Goal: Task Accomplishment & Management: Manage account settings

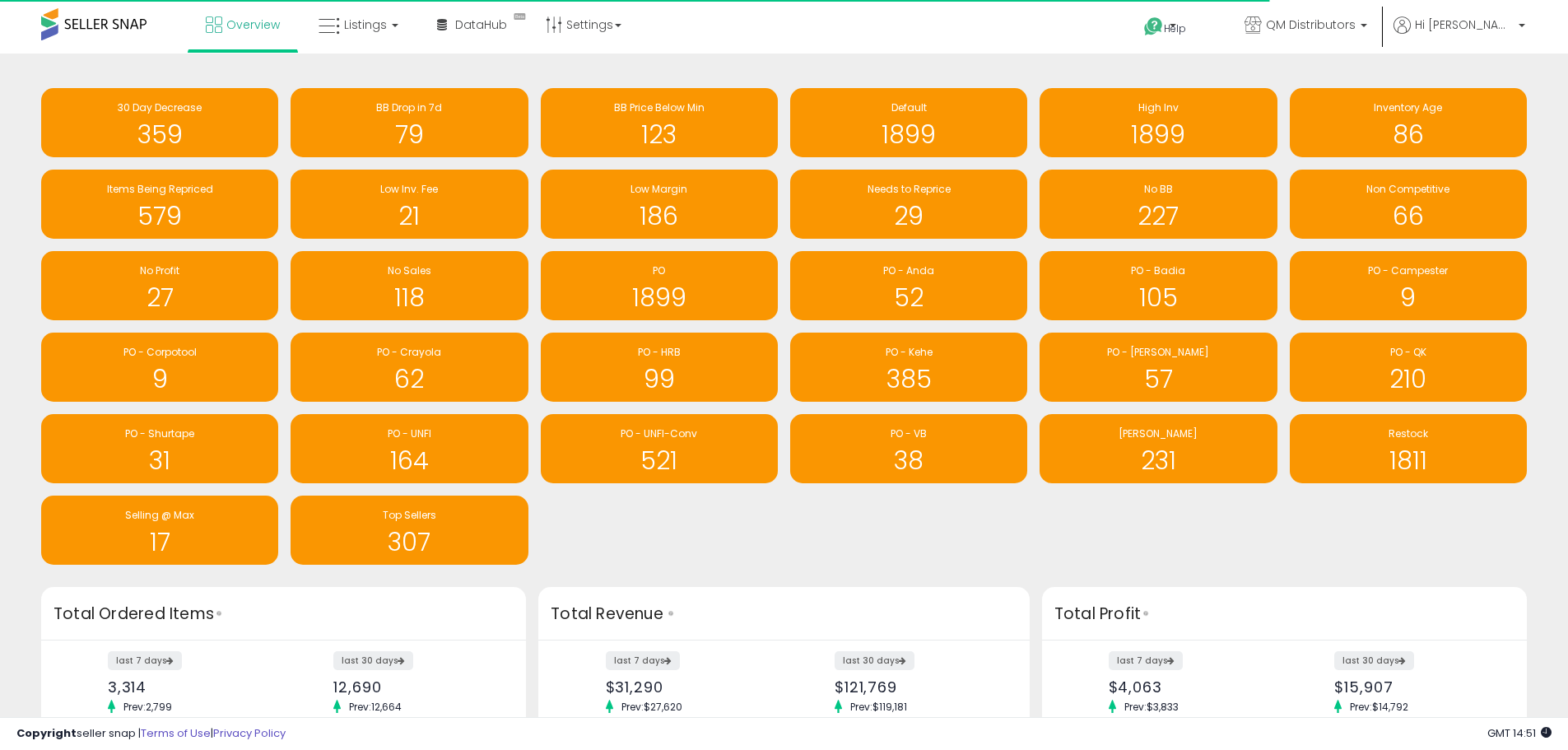
scroll to position [823364, 822411]
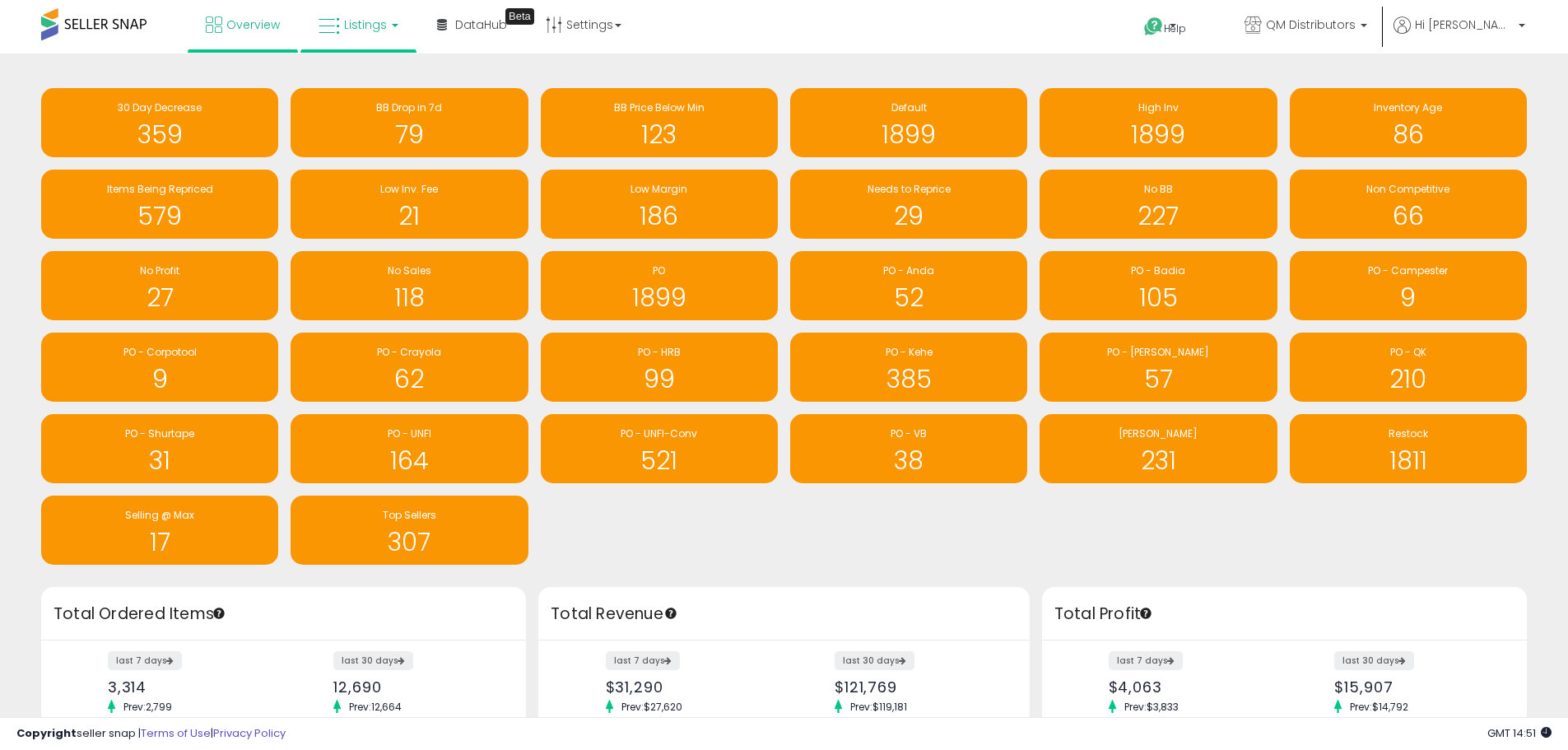
click at [365, 25] on span "Listings" at bounding box center [365, 24] width 43 height 16
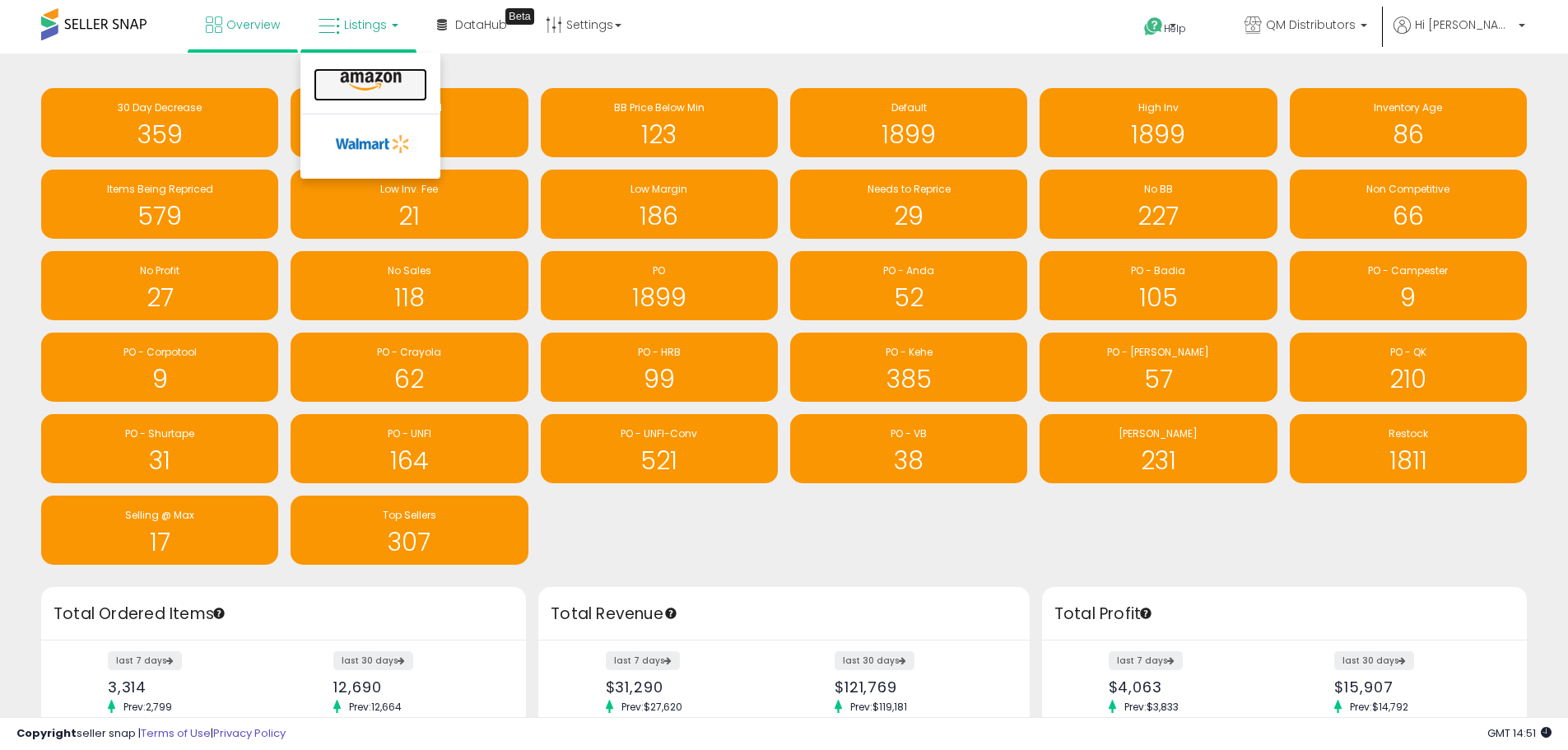
click at [359, 72] on icon at bounding box center [370, 82] width 72 height 22
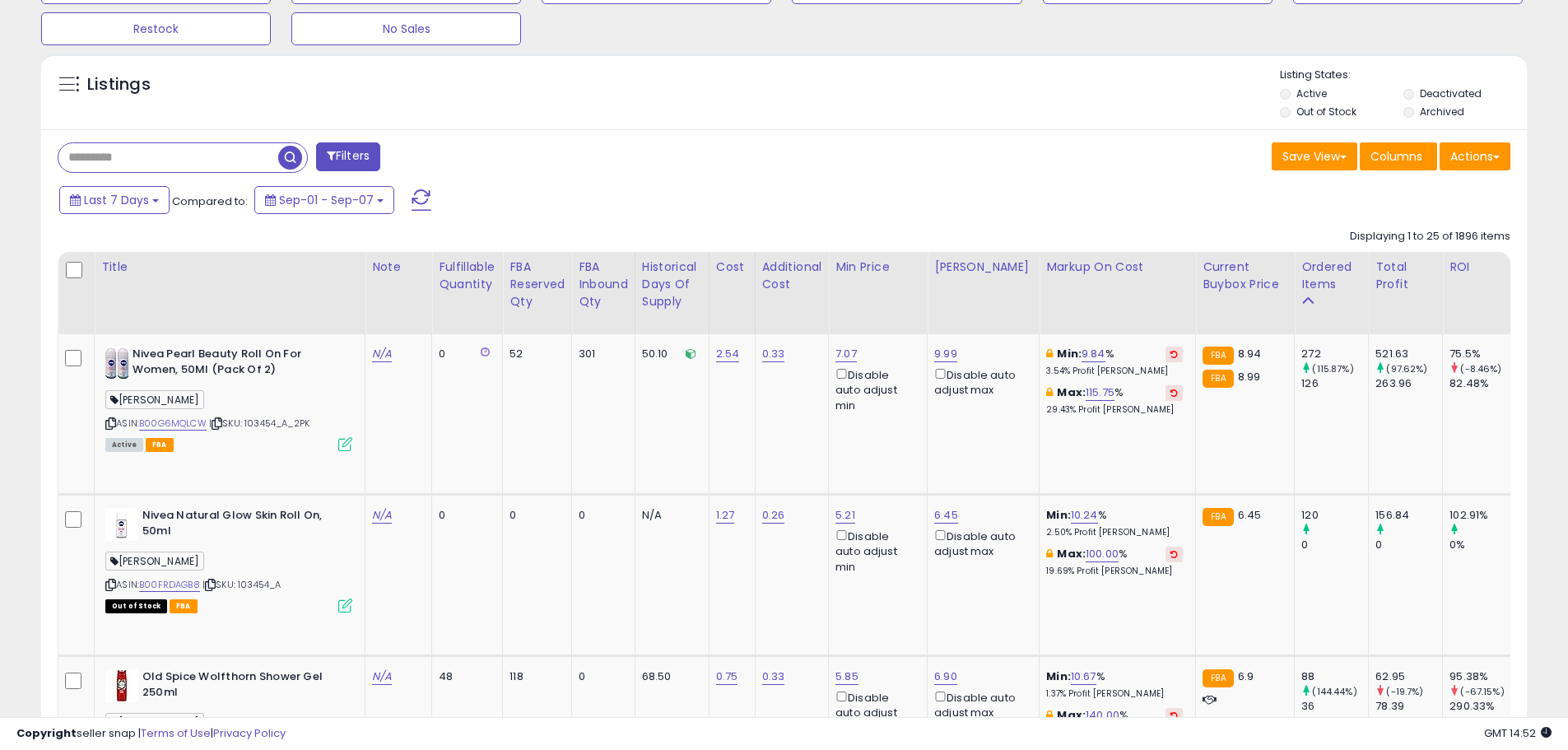
scroll to position [741, 0]
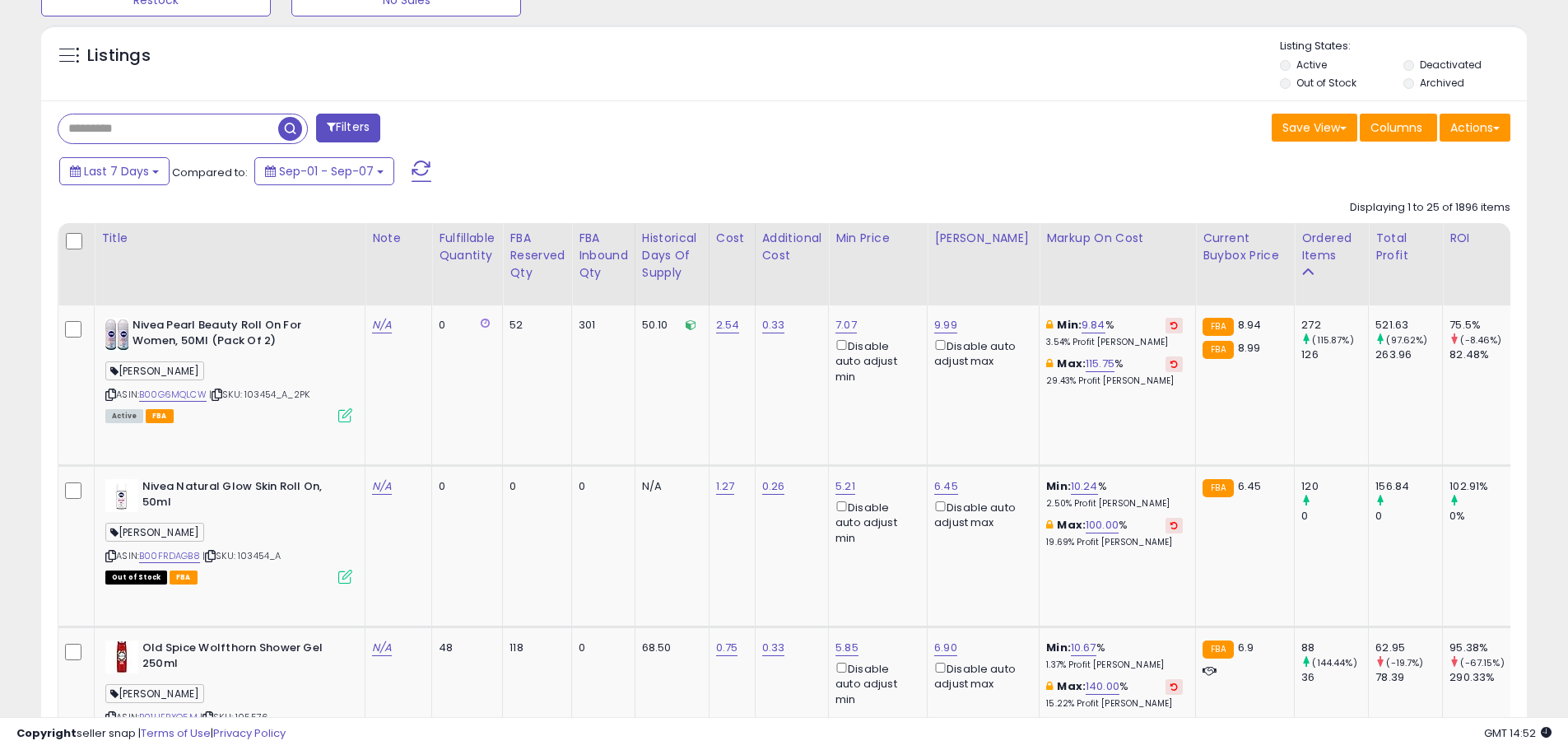
click at [575, 144] on div "Filters" at bounding box center [415, 130] width 740 height 33
click at [128, 131] on input "text" at bounding box center [168, 129] width 220 height 29
paste input "*****"
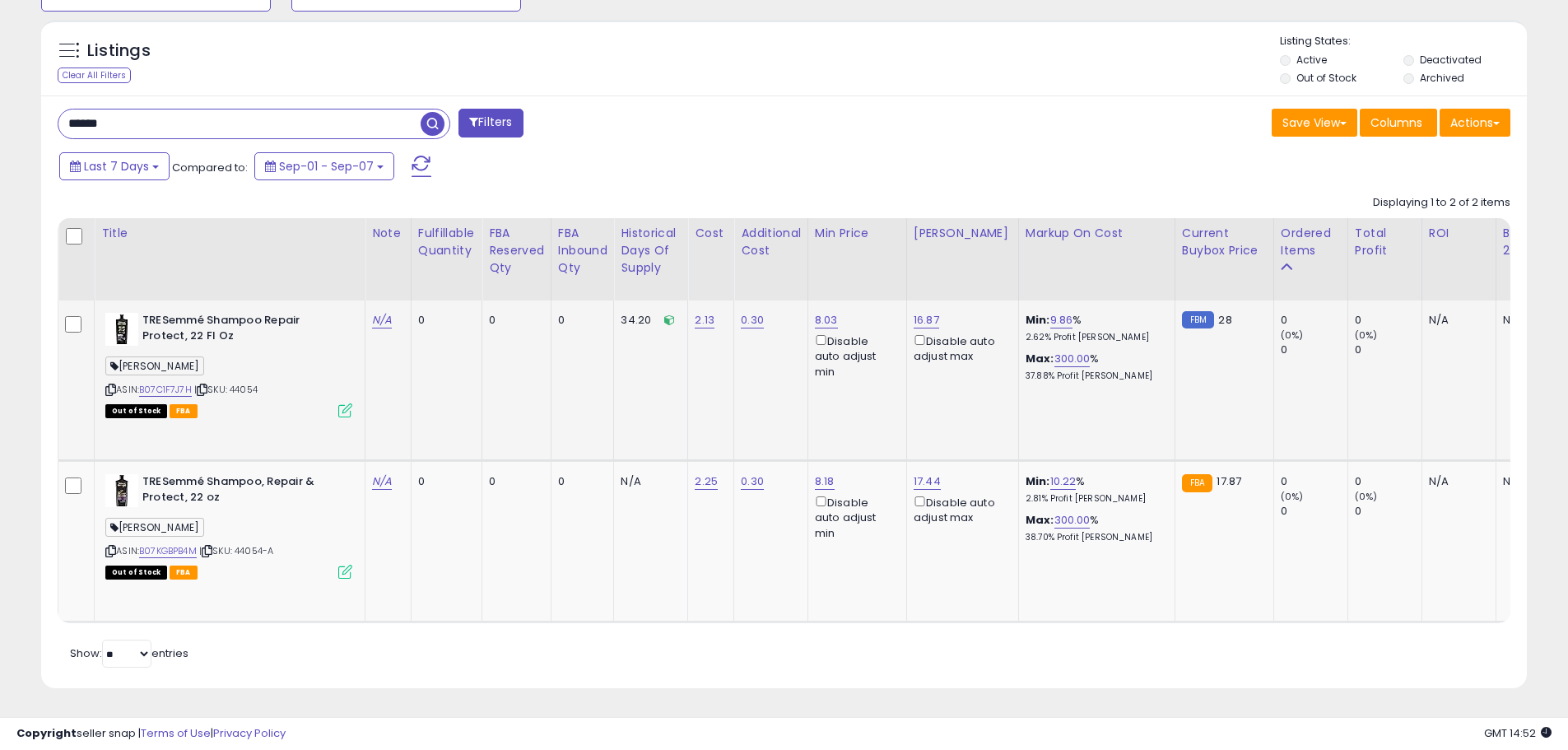
scroll to position [759, 0]
click at [182, 383] on link "B07C1F7J7H" at bounding box center [166, 389] width 53 height 14
click at [185, 544] on link "B07KGBPB4M" at bounding box center [168, 551] width 58 height 14
drag, startPoint x: 153, startPoint y: 113, endPoint x: 14, endPoint y: 111, distance: 139.0
click at [14, 111] on div "**********" at bounding box center [784, 16] width 1552 height 1386
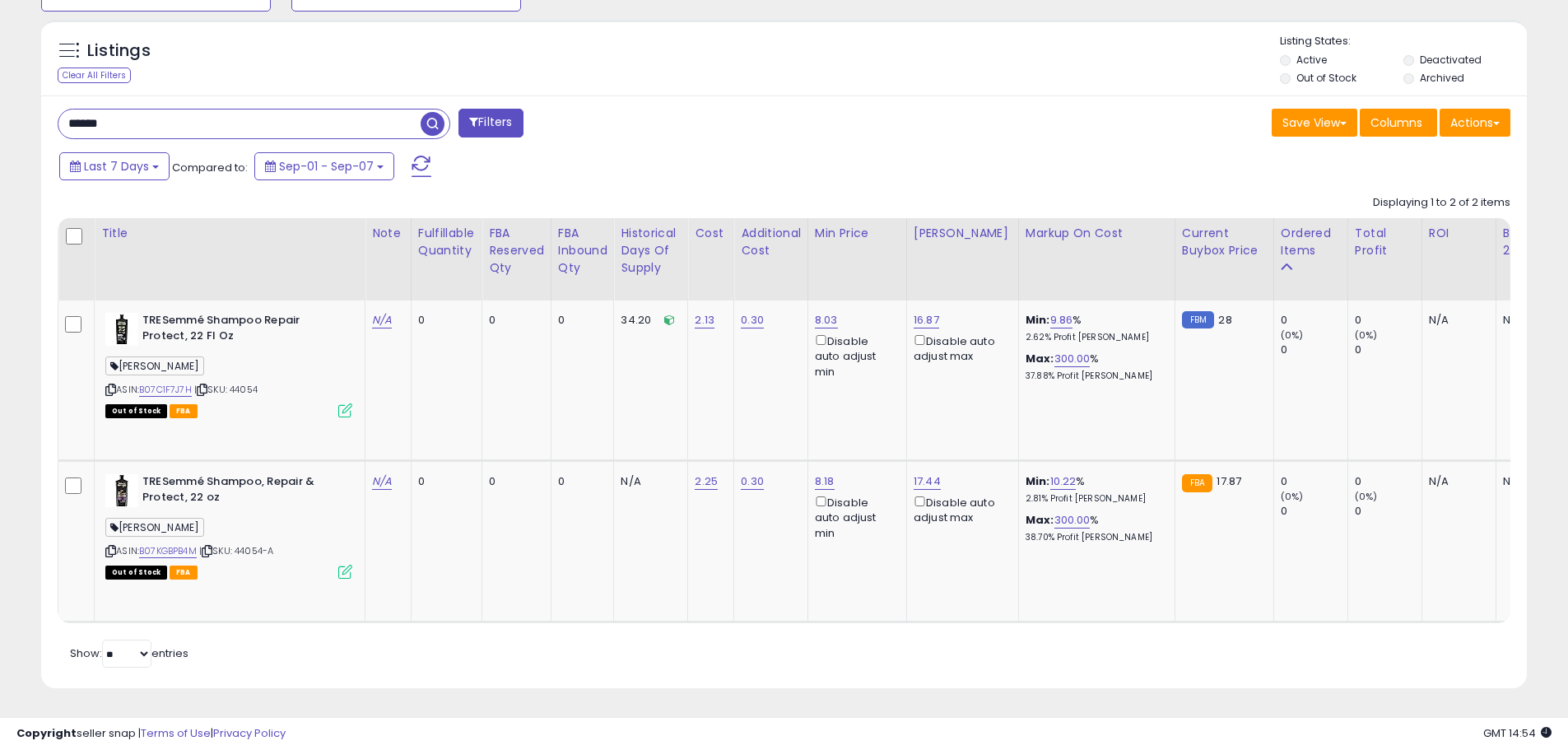
paste input "text"
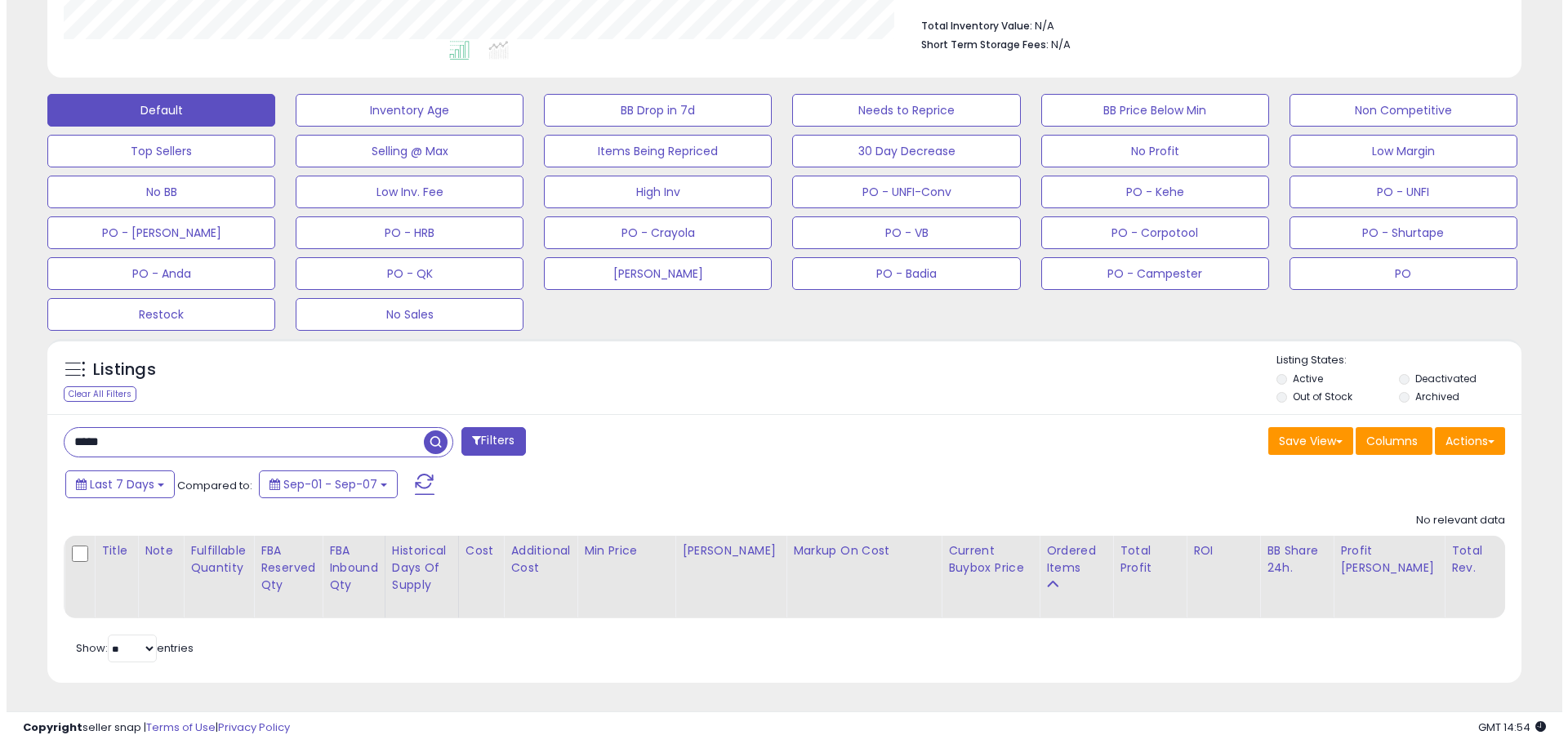
scroll to position [335, 855]
click at [26, 435] on div "**********" at bounding box center [778, 176] width 1539 height 1055
paste input "*"
drag, startPoint x: 117, startPoint y: 428, endPoint x: 13, endPoint y: 414, distance: 104.9
click at [7, 416] on div "**********" at bounding box center [778, 189] width 1555 height 1112
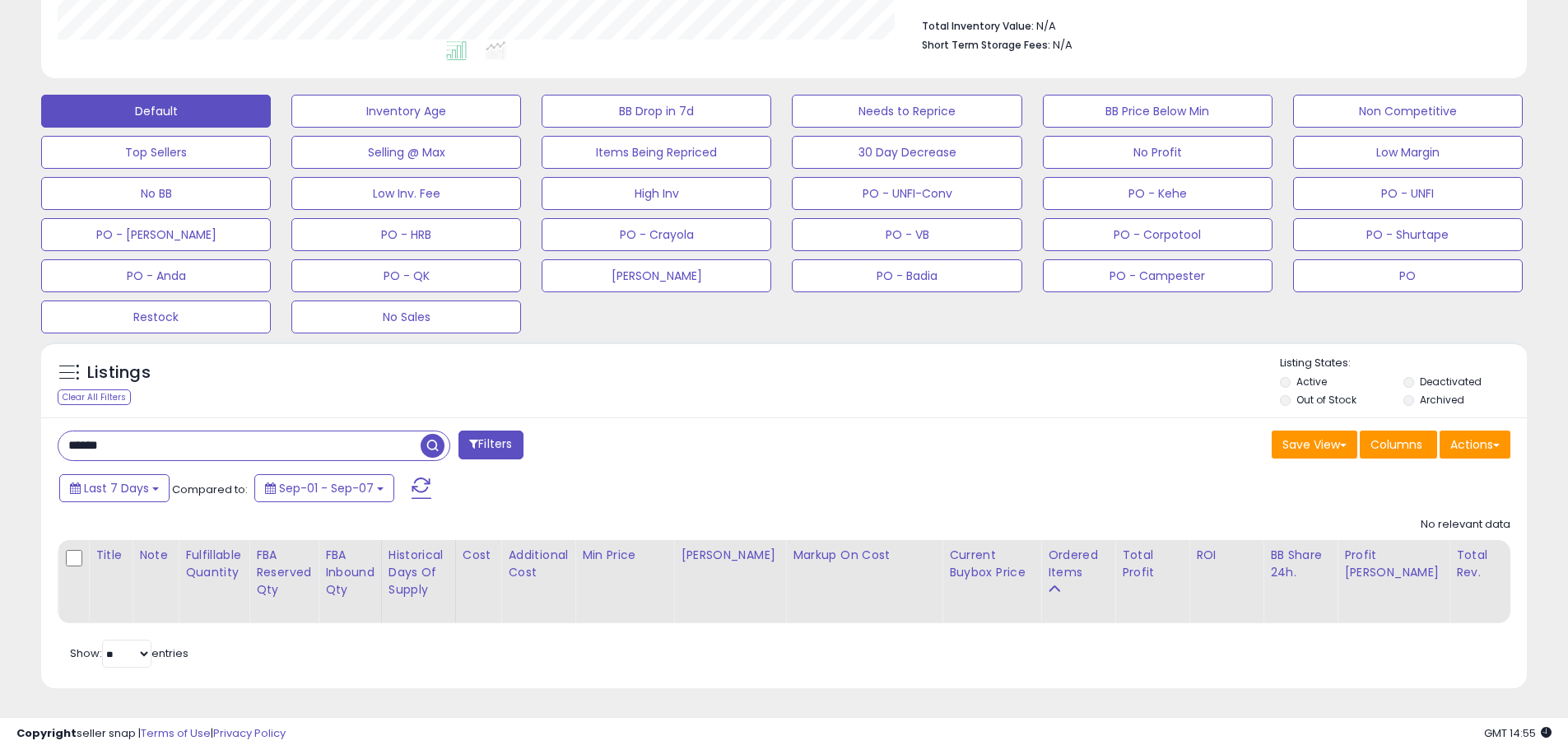
paste input "****"
drag, startPoint x: 81, startPoint y: 424, endPoint x: 27, endPoint y: 419, distance: 54.2
click at [24, 420] on div "**********" at bounding box center [784, 178] width 1552 height 1063
paste input "text"
type input "*****"
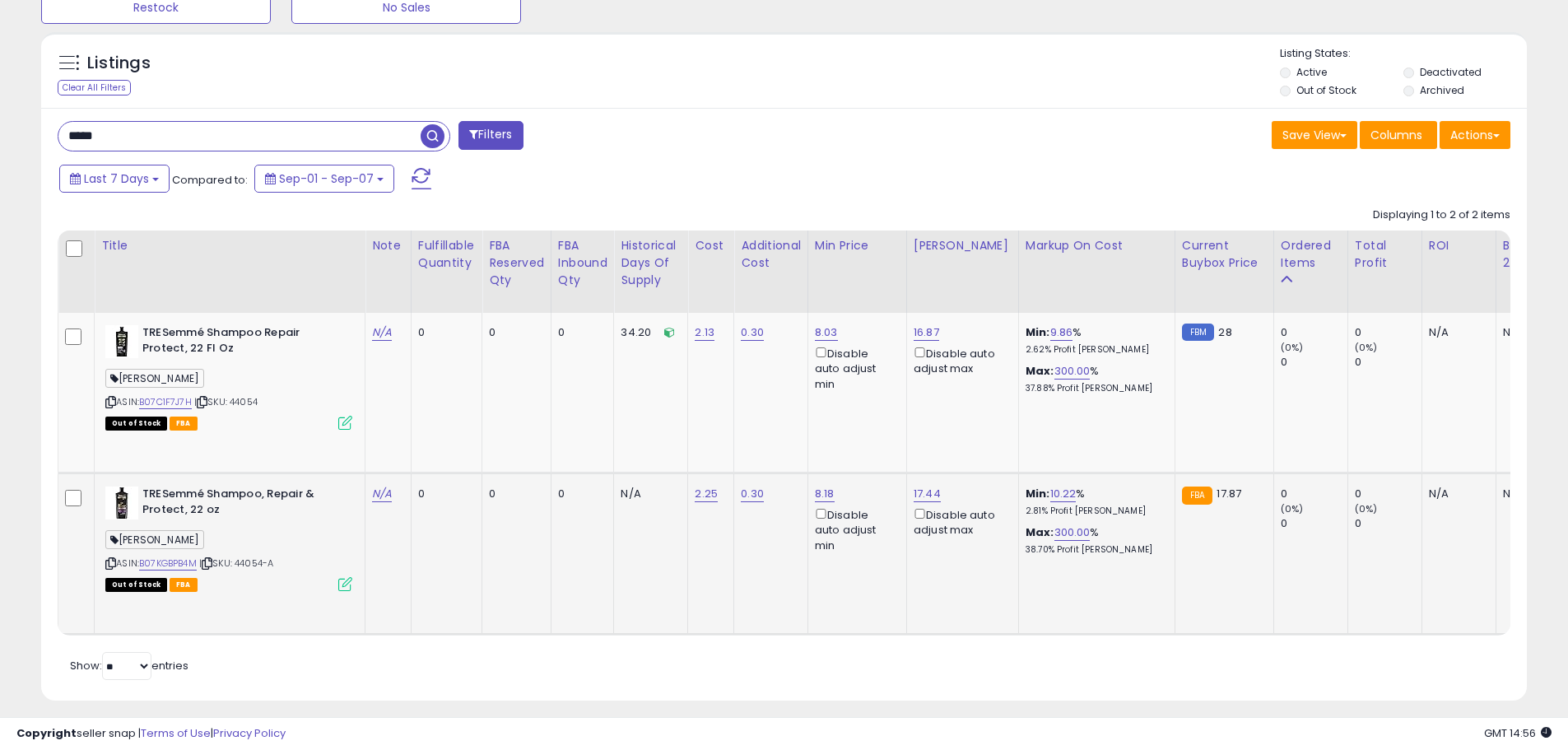
scroll to position [759, 0]
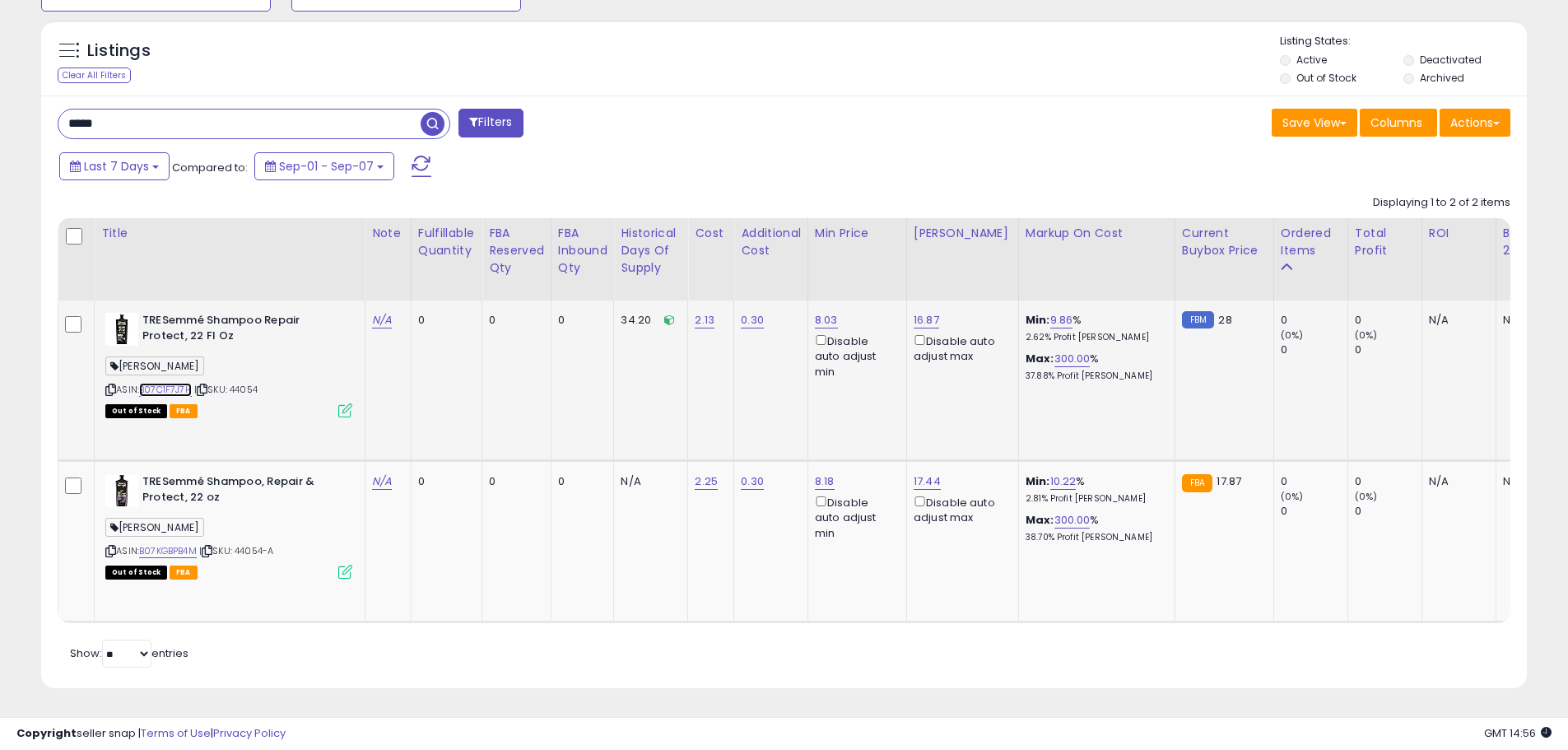
click at [177, 383] on link "B07C1F7J7H" at bounding box center [166, 389] width 53 height 14
click at [379, 312] on link "N/A" at bounding box center [382, 321] width 20 height 16
type input "********"
click button "submit" at bounding box center [428, 278] width 28 height 24
click at [382, 474] on link "N/A" at bounding box center [382, 482] width 20 height 16
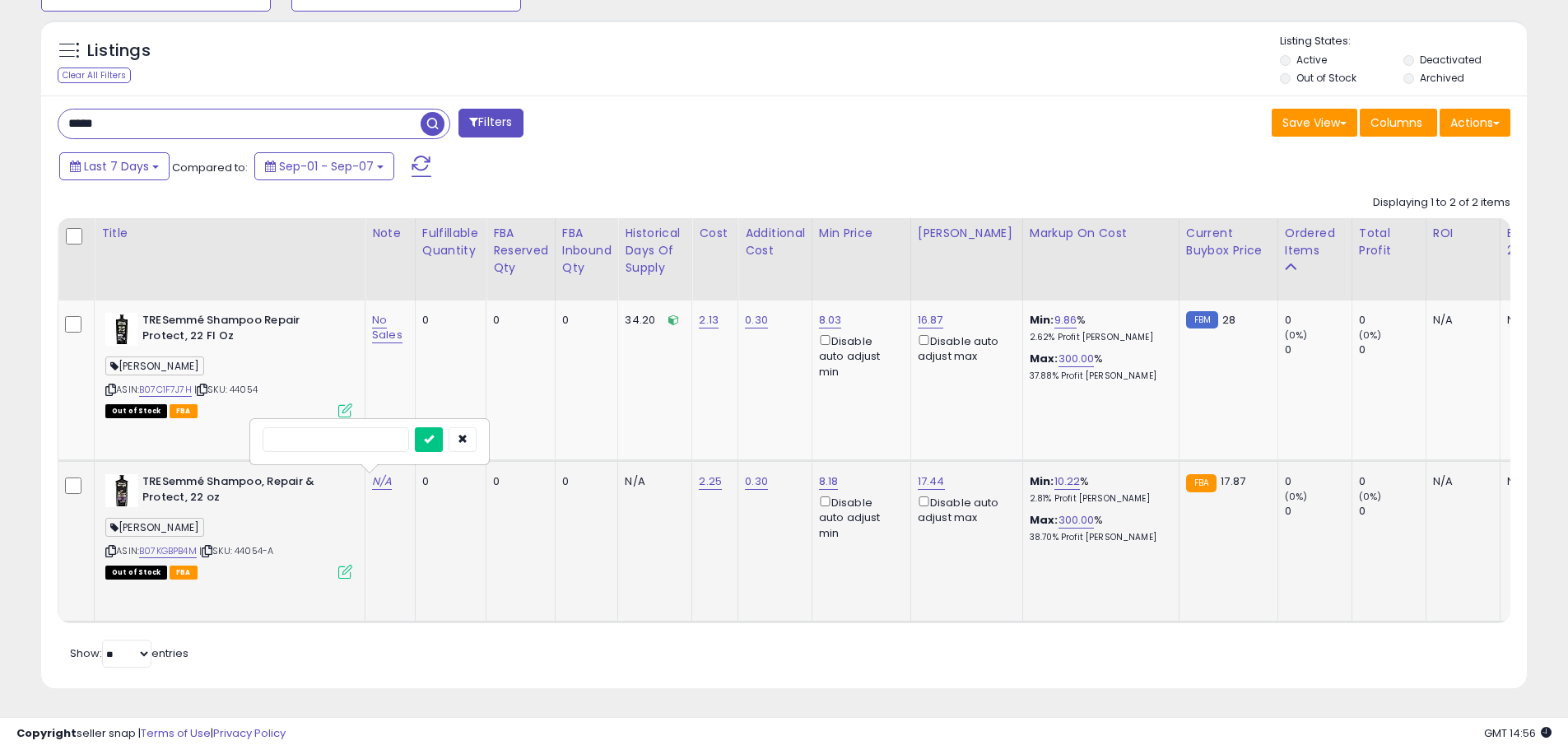
drag, startPoint x: 332, startPoint y: 431, endPoint x: 270, endPoint y: 430, distance: 62.0
click at [271, 430] on input "text" at bounding box center [336, 439] width 147 height 24
click at [307, 431] on input "text" at bounding box center [336, 439] width 147 height 24
click at [355, 429] on input "text" at bounding box center [336, 439] width 147 height 24
type input "***"
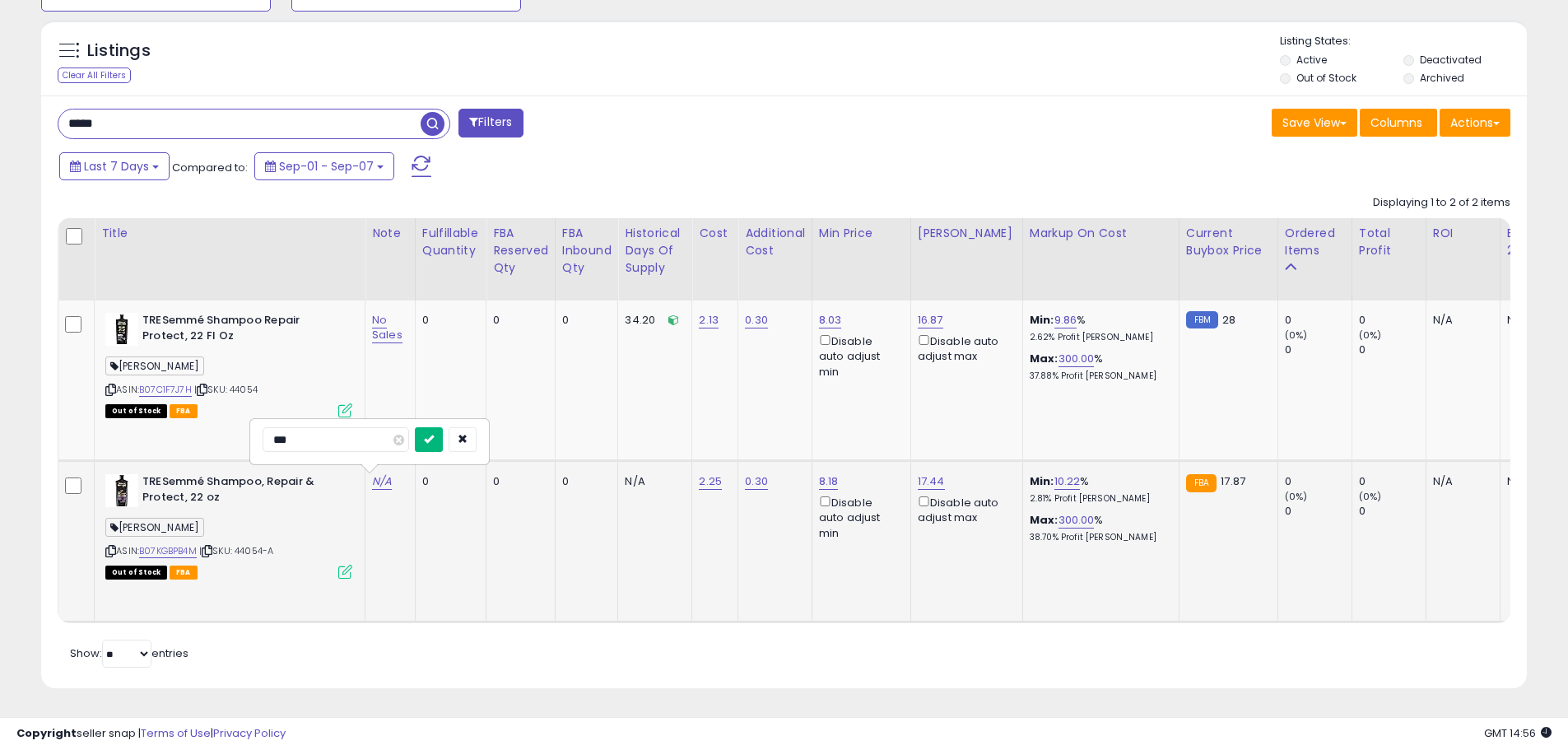
click at [443, 428] on button "submit" at bounding box center [428, 439] width 28 height 24
click at [442, 546] on td "0" at bounding box center [450, 542] width 71 height 161
drag, startPoint x: 433, startPoint y: 543, endPoint x: 422, endPoint y: 544, distance: 11.0
click at [429, 543] on td "0" at bounding box center [450, 542] width 71 height 161
drag, startPoint x: 268, startPoint y: 563, endPoint x: 257, endPoint y: 560, distance: 11.4
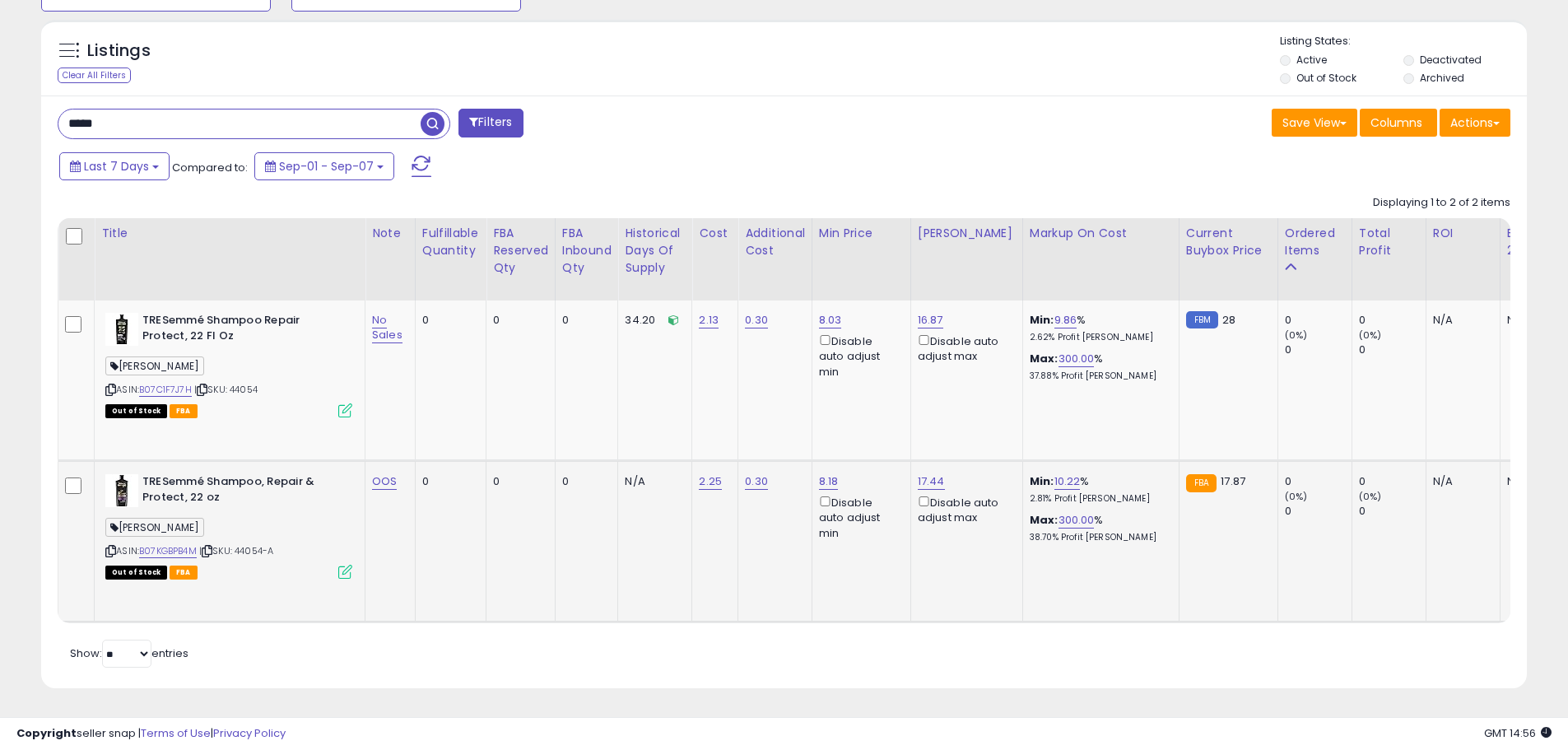
click at [257, 566] on div "Out of Stock FBA" at bounding box center [228, 572] width 247 height 12
click at [248, 383] on span "| SKU: 44054" at bounding box center [226, 389] width 63 height 14
copy span "44054"
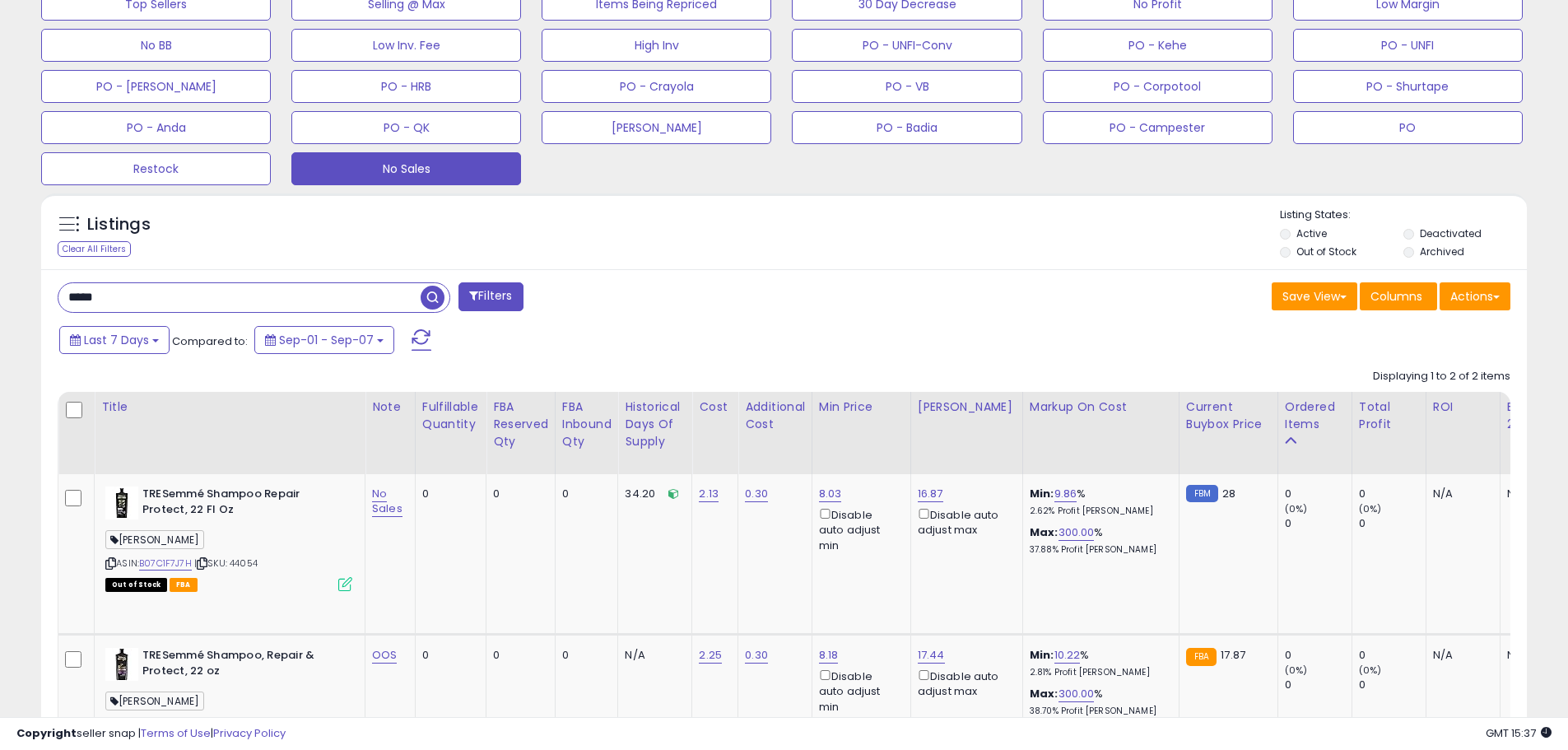
scroll to position [594, 0]
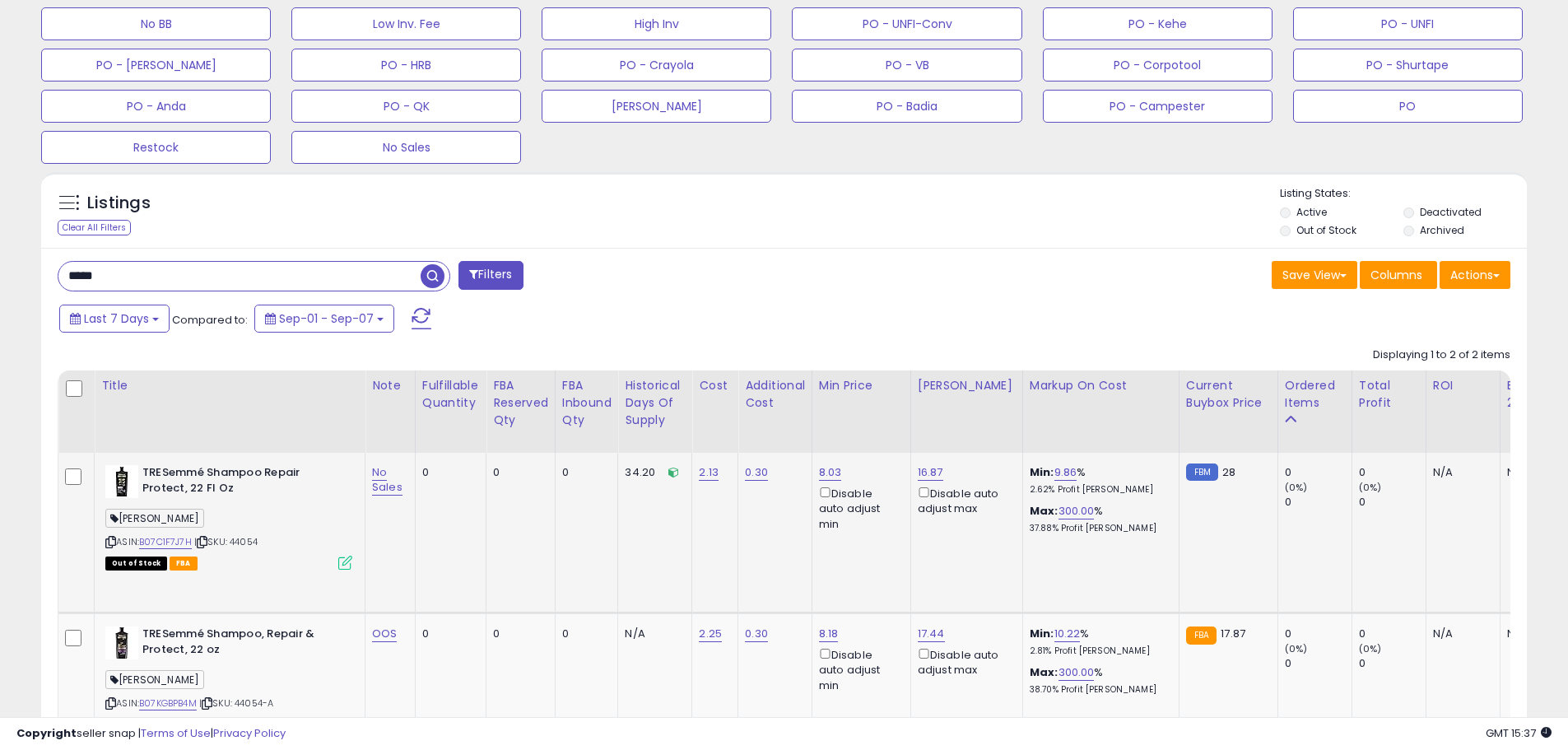
copy span "44054"
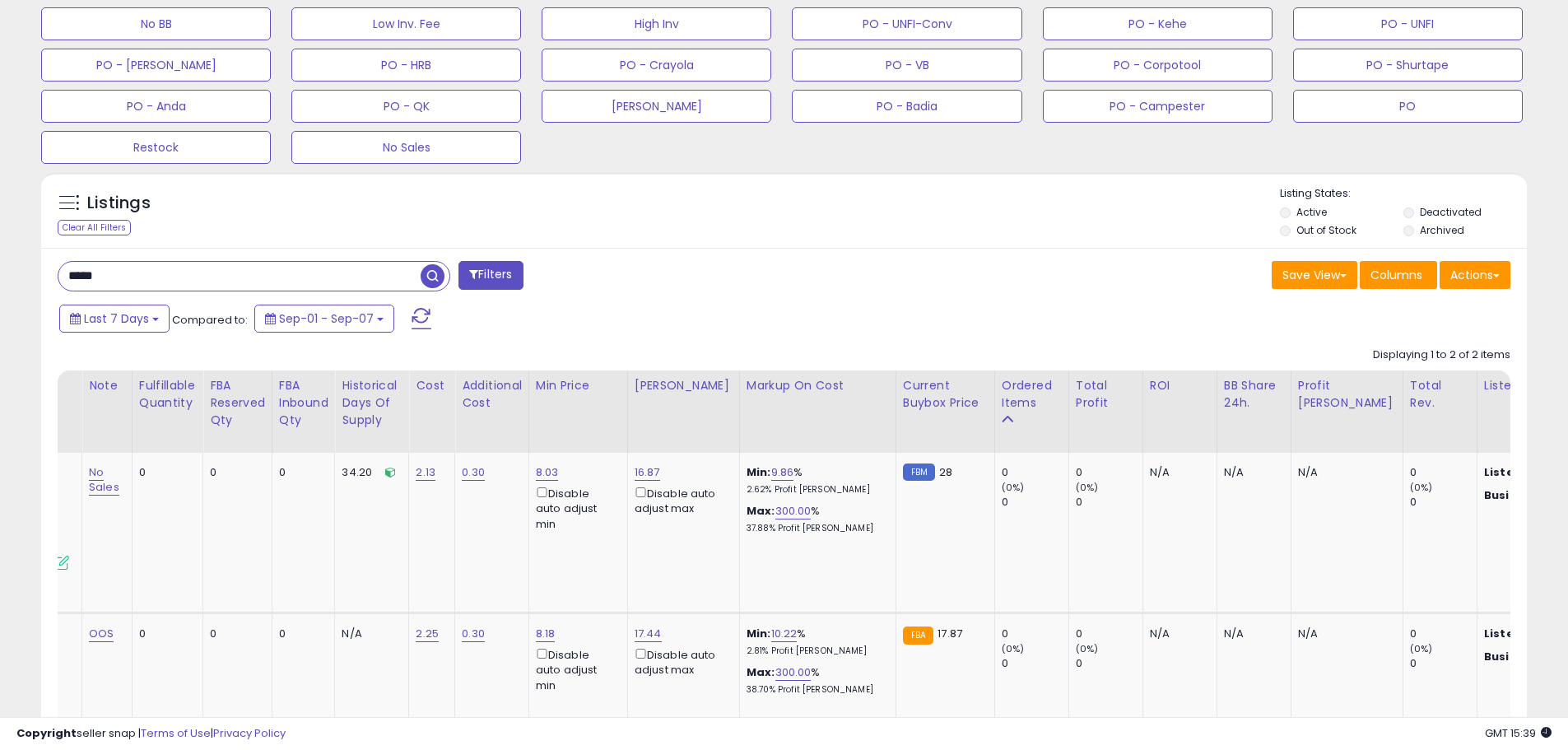
scroll to position [0, 0]
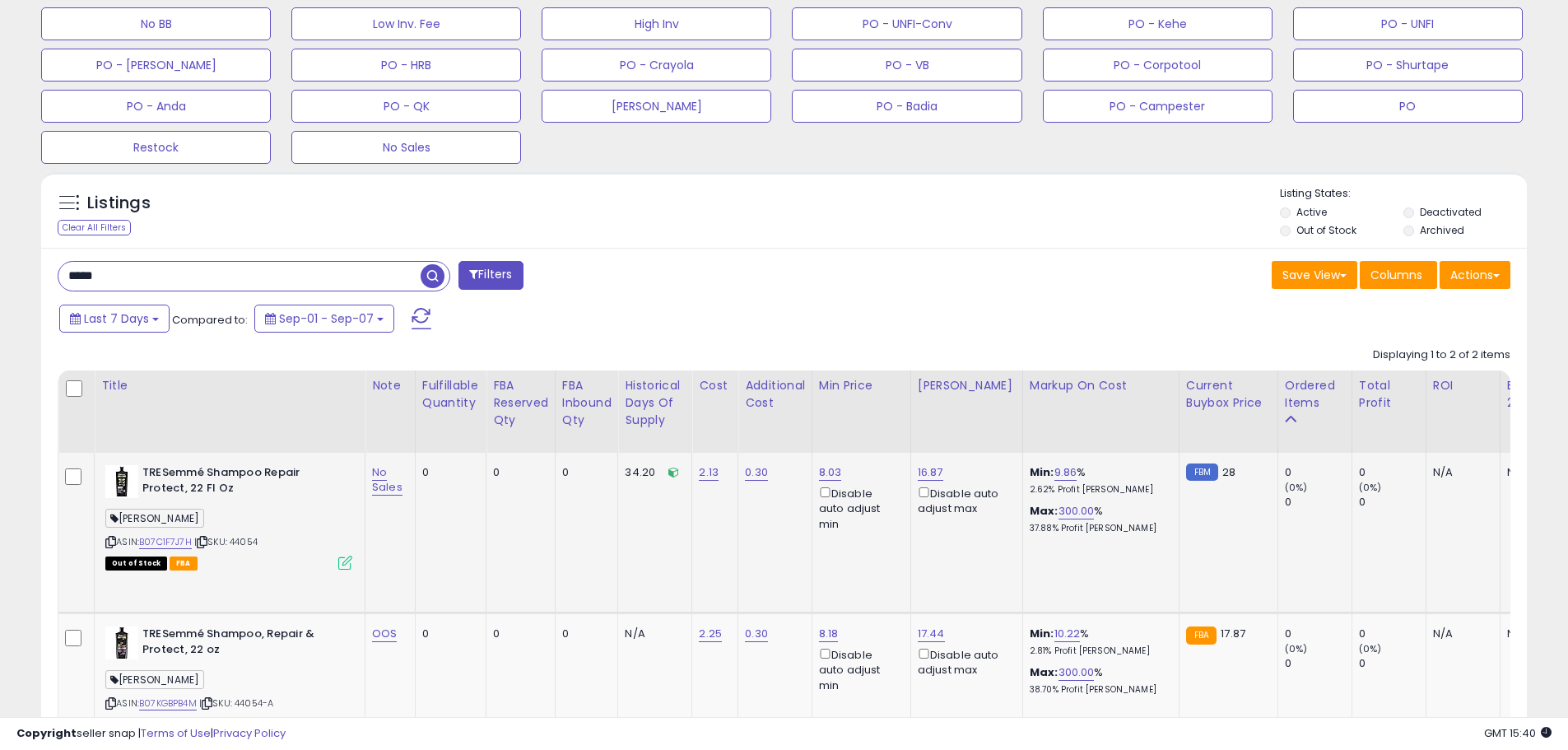
drag, startPoint x: 266, startPoint y: 536, endPoint x: 258, endPoint y: 543, distance: 10.6
copy span "44054"
drag, startPoint x: 730, startPoint y: 301, endPoint x: 608, endPoint y: 302, distance: 122.0
click at [722, 301] on div "***** Filters Save View Save As New View Update Current View" at bounding box center [783, 545] width 1486 height 594
drag, startPoint x: 137, startPoint y: 272, endPoint x: -88, endPoint y: 249, distance: 226.2
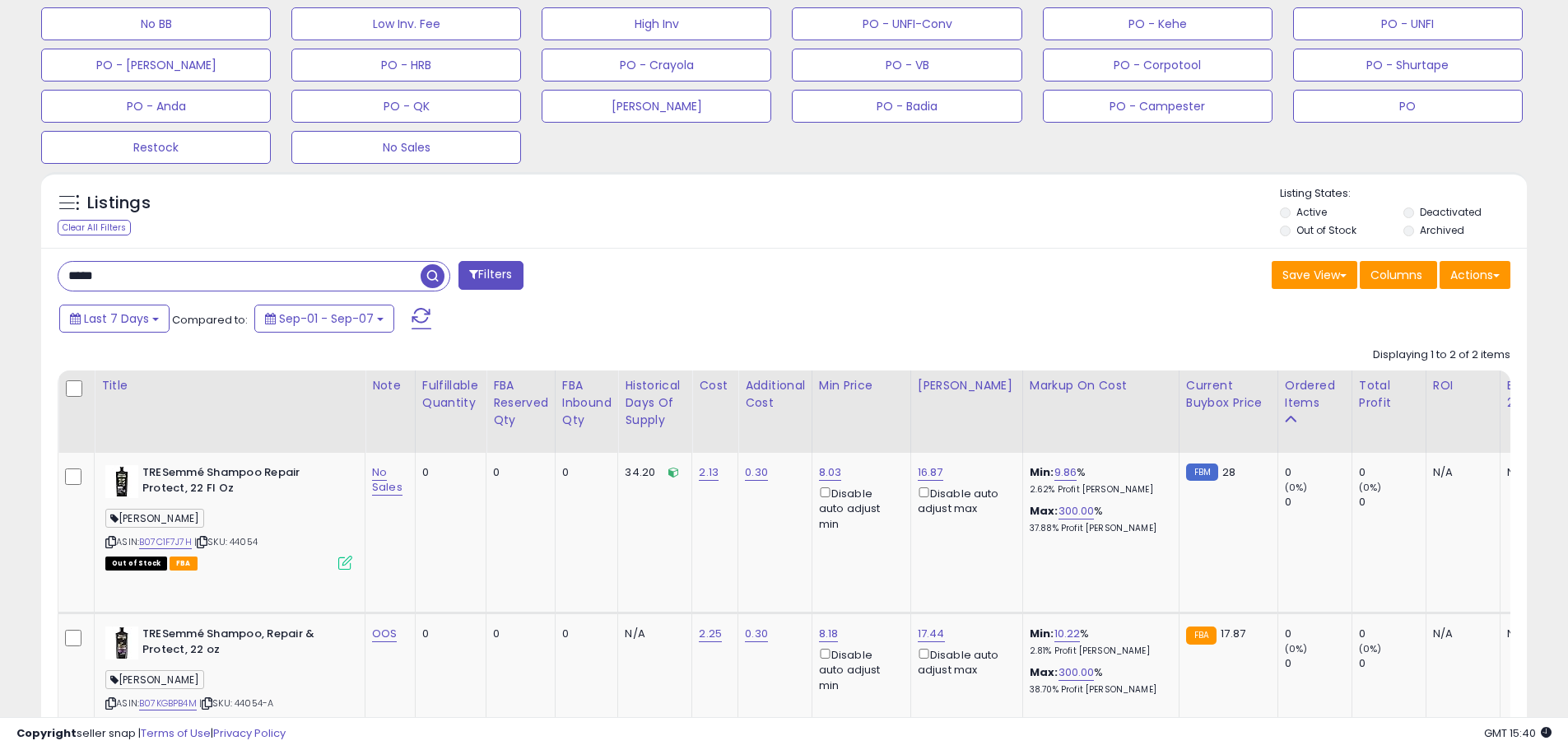
click at [156, 288] on input "text" at bounding box center [240, 276] width 362 height 29
paste input "*******"
type input "*******"
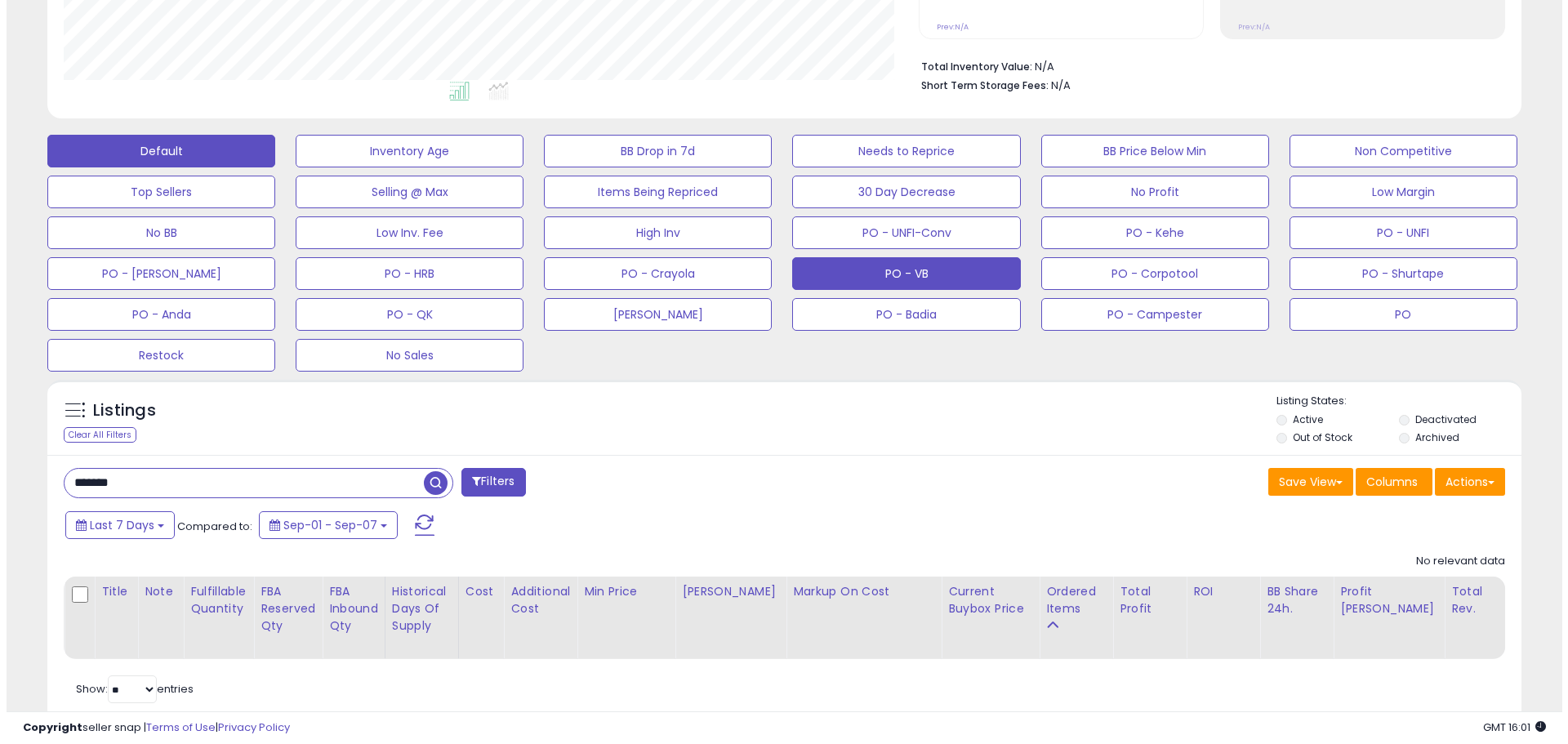
scroll to position [351, 0]
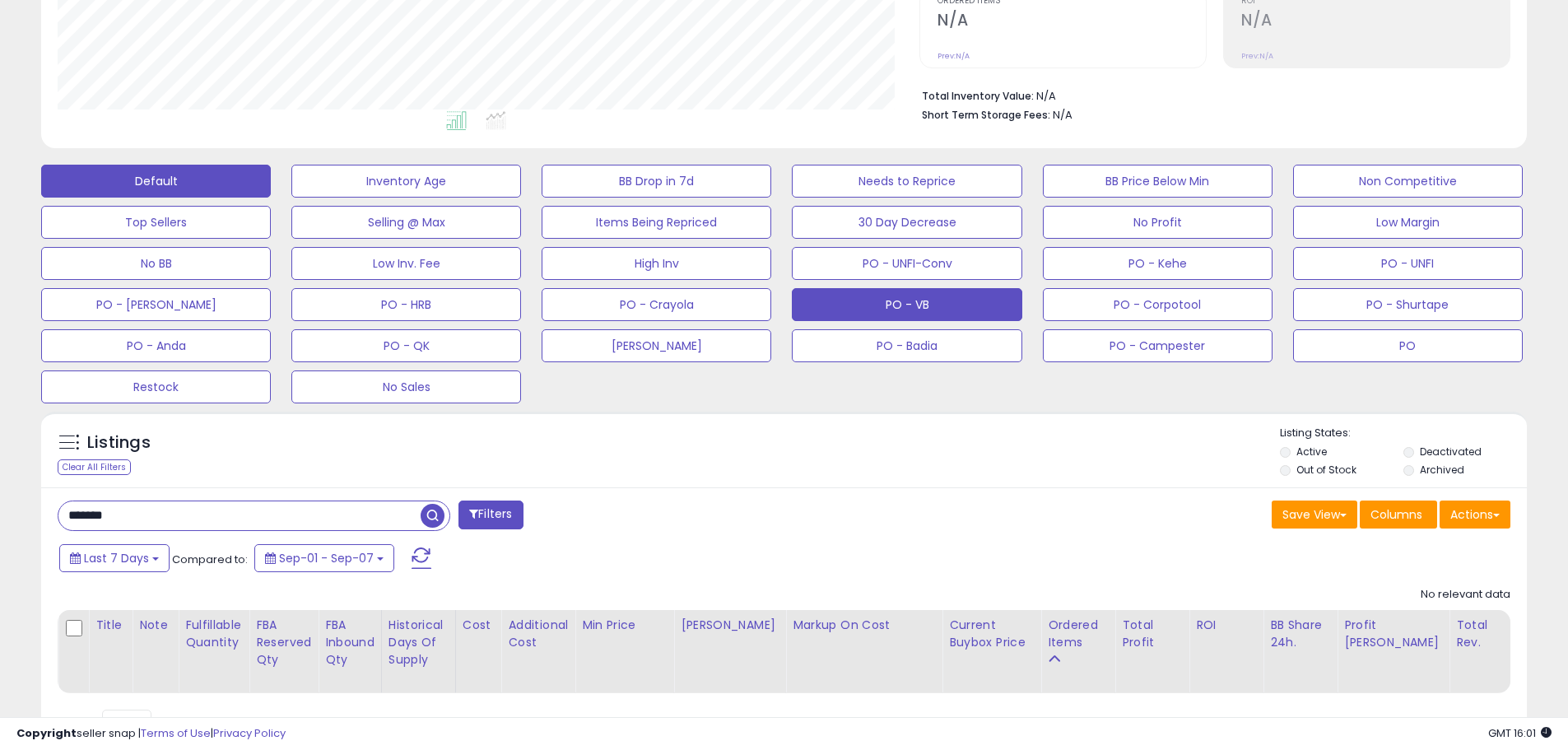
click at [923, 296] on button "PO - VB" at bounding box center [907, 304] width 230 height 33
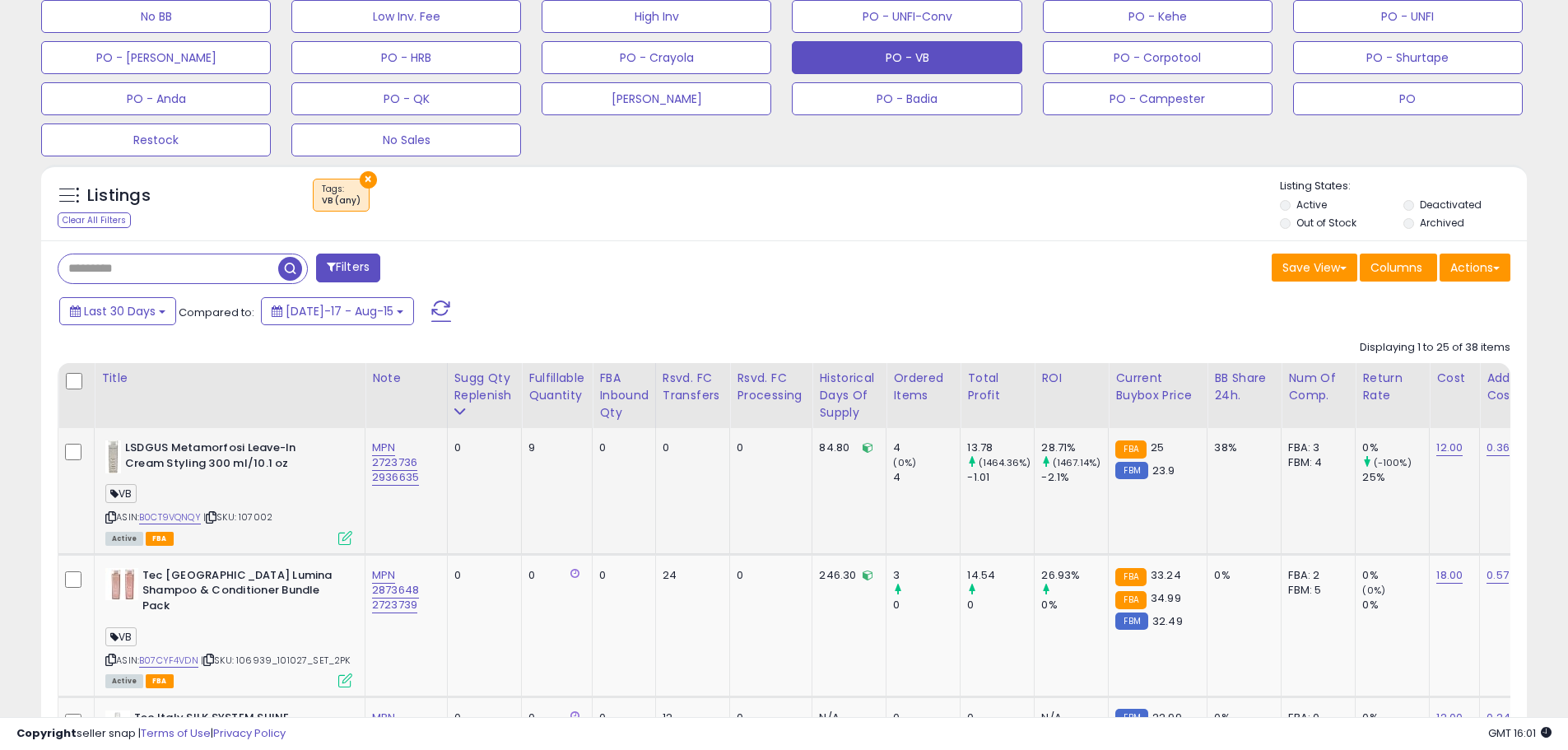
scroll to position [338, 862]
click at [475, 400] on div "Sugg Qty Replenish" at bounding box center [484, 387] width 61 height 34
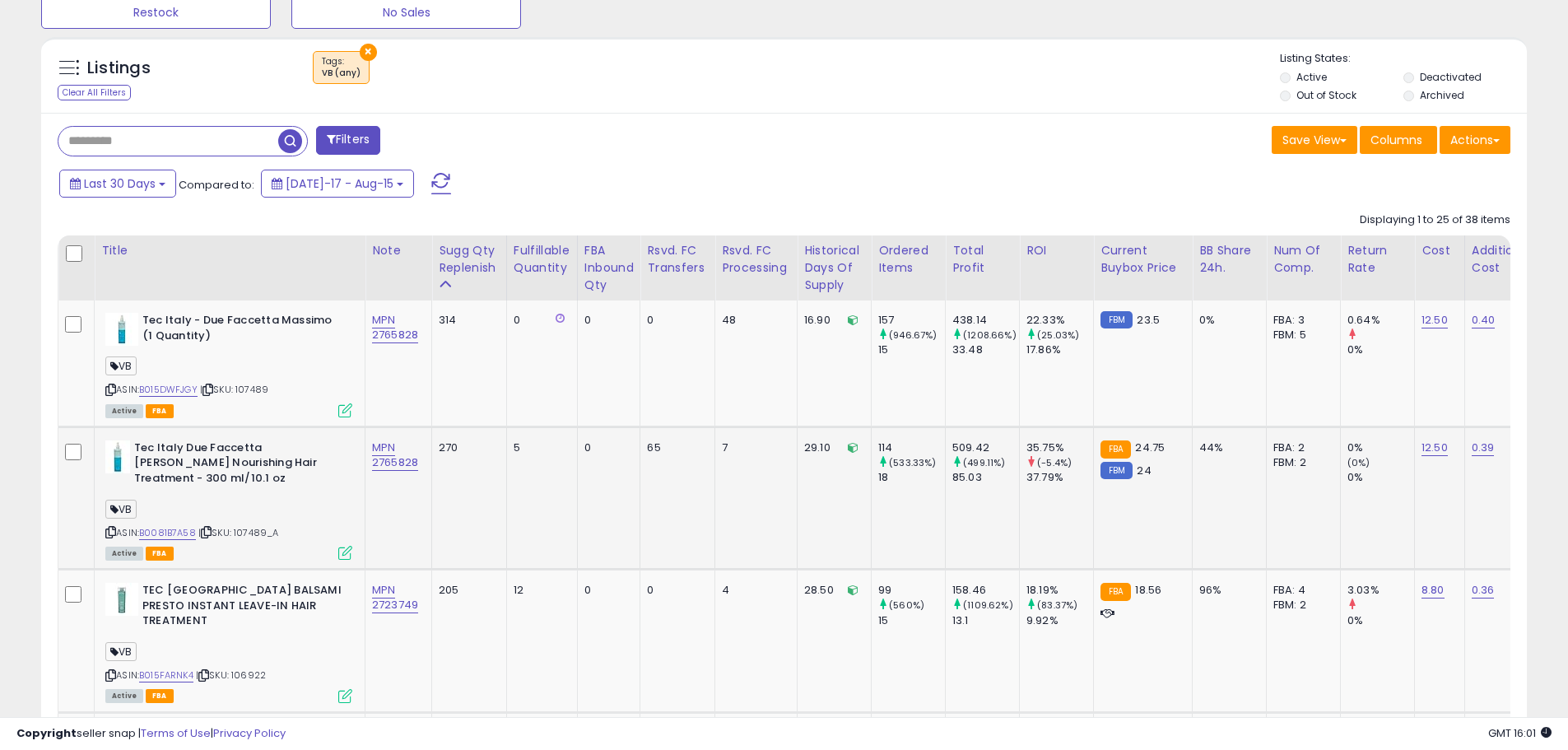
scroll to position [766, 0]
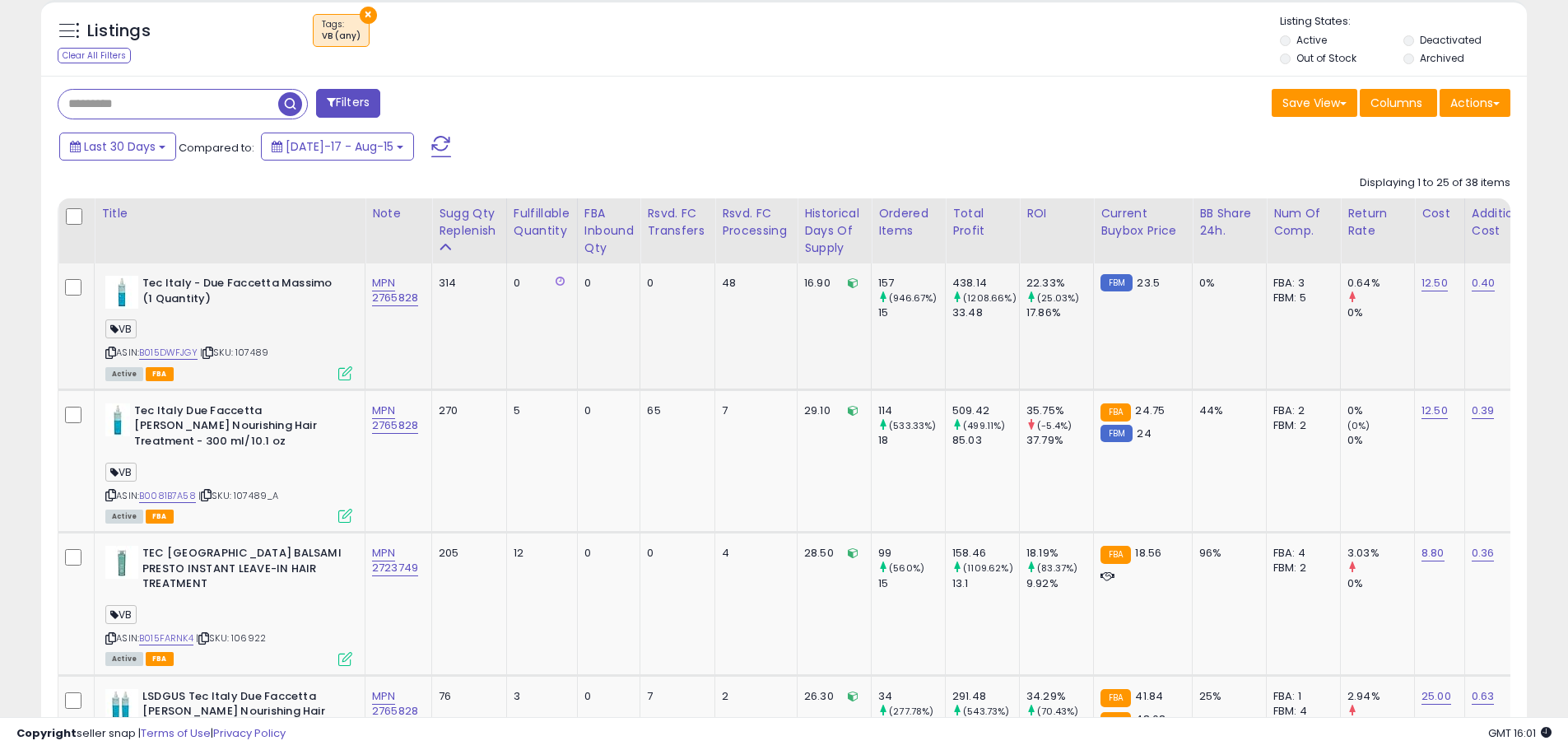
click at [256, 352] on span "| SKU: 107489" at bounding box center [234, 352] width 68 height 14
copy span "107489"
click at [183, 350] on link "B015DWFJGY" at bounding box center [168, 352] width 59 height 14
click at [177, 494] on link "B0081B7A58" at bounding box center [167, 495] width 57 height 14
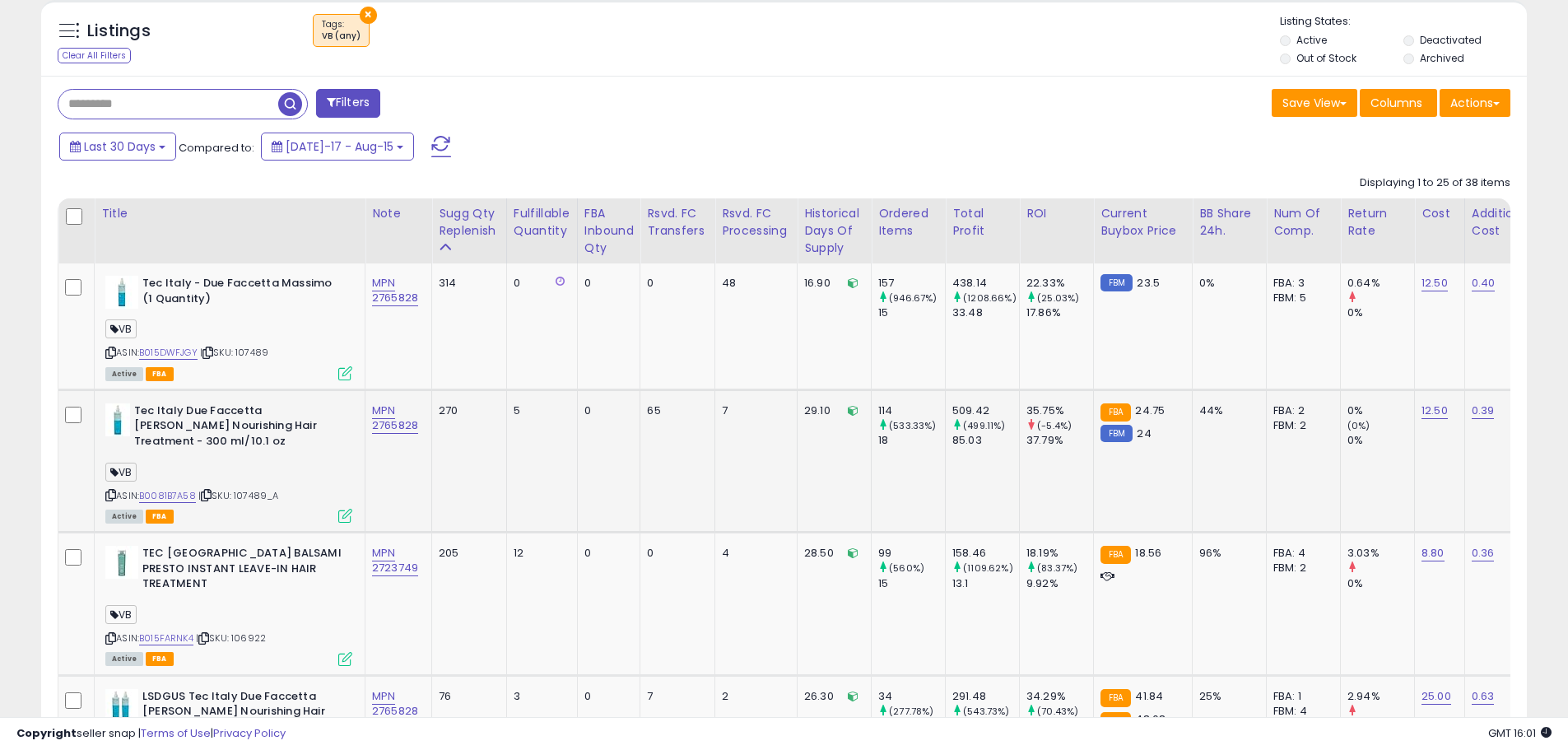
click at [289, 486] on div "ASIN: B0081B7A58 | SKU: 107489_A Active FBA" at bounding box center [228, 463] width 247 height 118
click at [253, 495] on span "| SKU: 107489_A" at bounding box center [238, 495] width 81 height 14
click at [181, 495] on link "B0081B7A58" at bounding box center [167, 495] width 57 height 14
click at [606, 464] on td "0" at bounding box center [608, 460] width 63 height 142
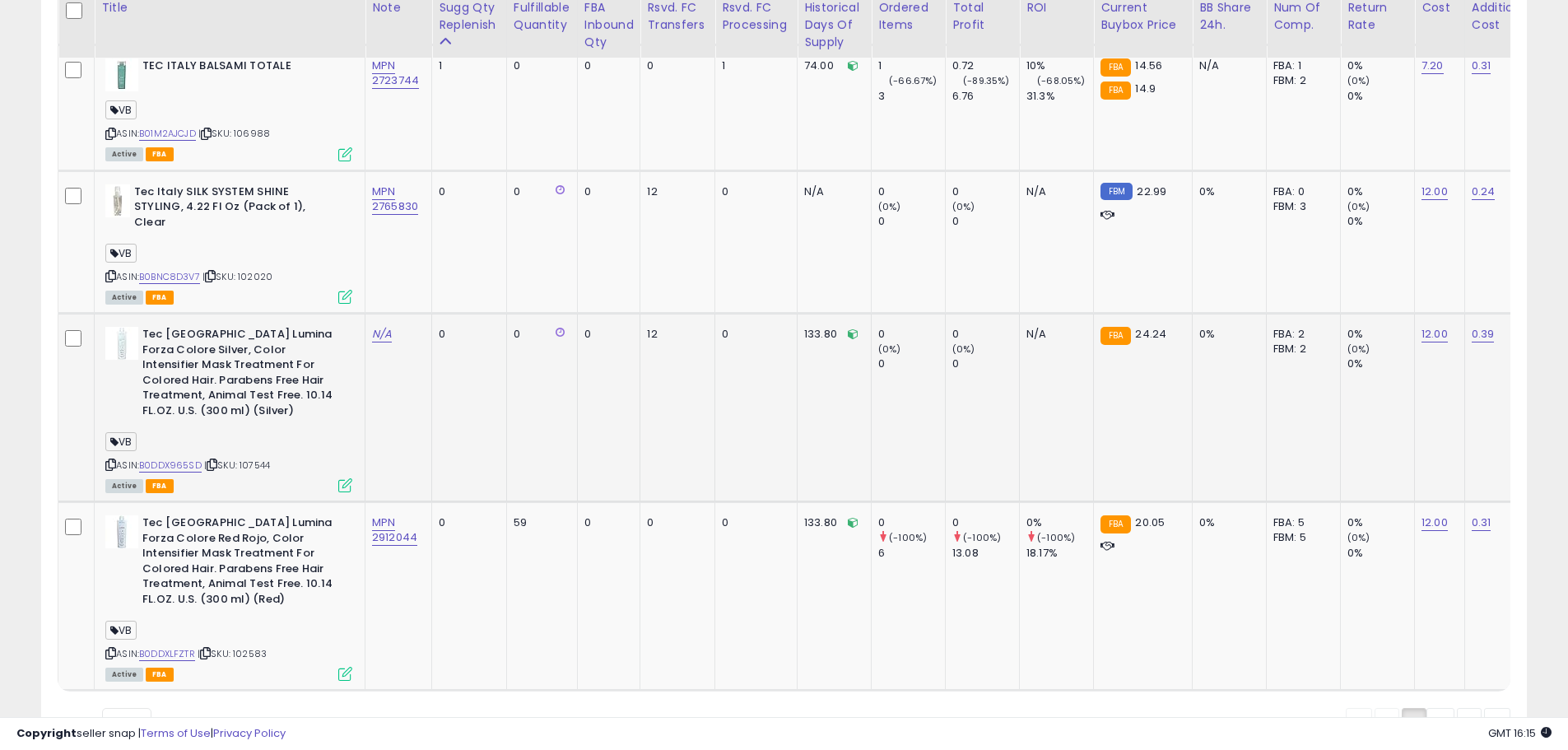
scroll to position [4074, 0]
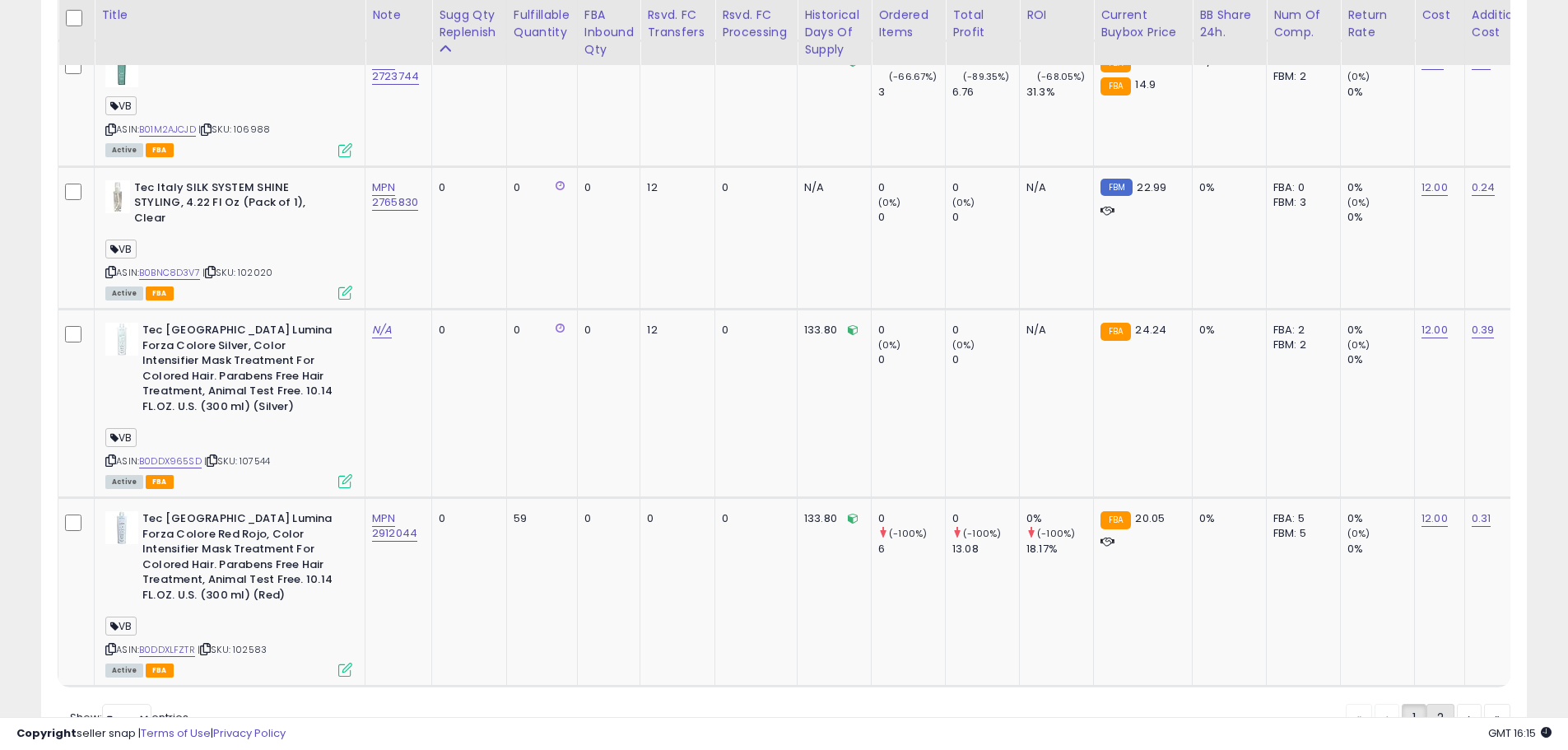
click at [1433, 704] on link "2" at bounding box center [1440, 717] width 28 height 28
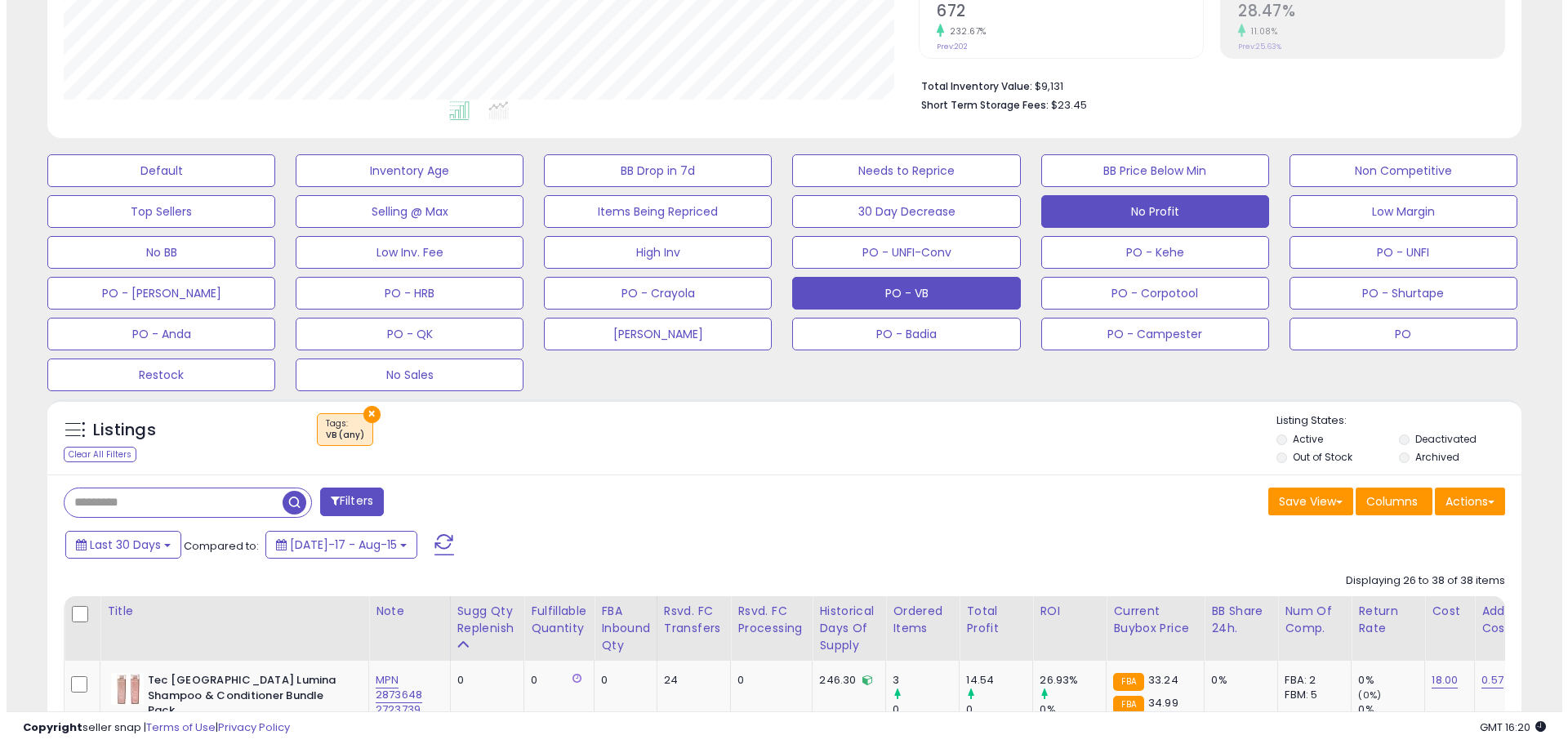
scroll to position [365, 0]
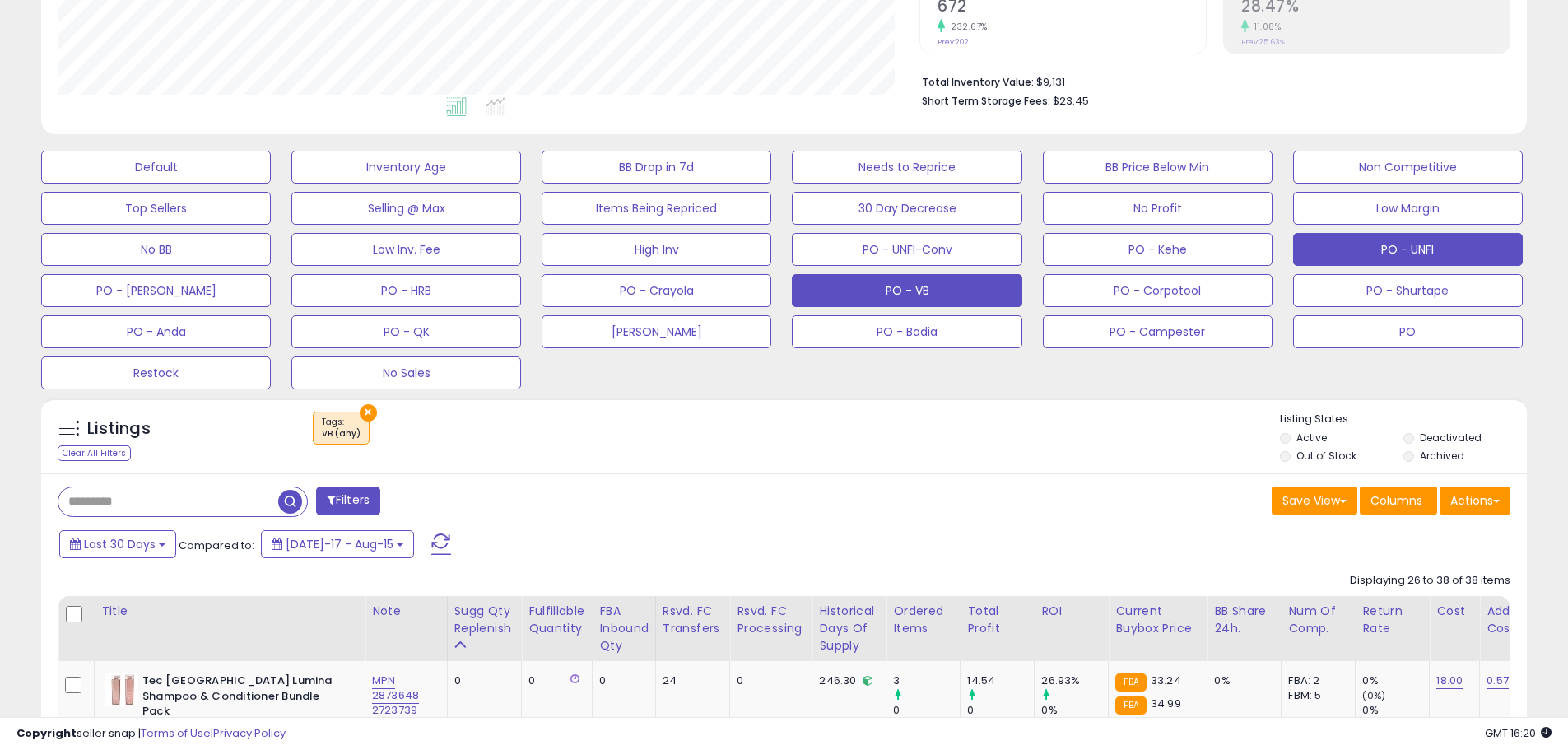
click at [1403, 245] on button "PO - UNFI" at bounding box center [1409, 249] width 230 height 33
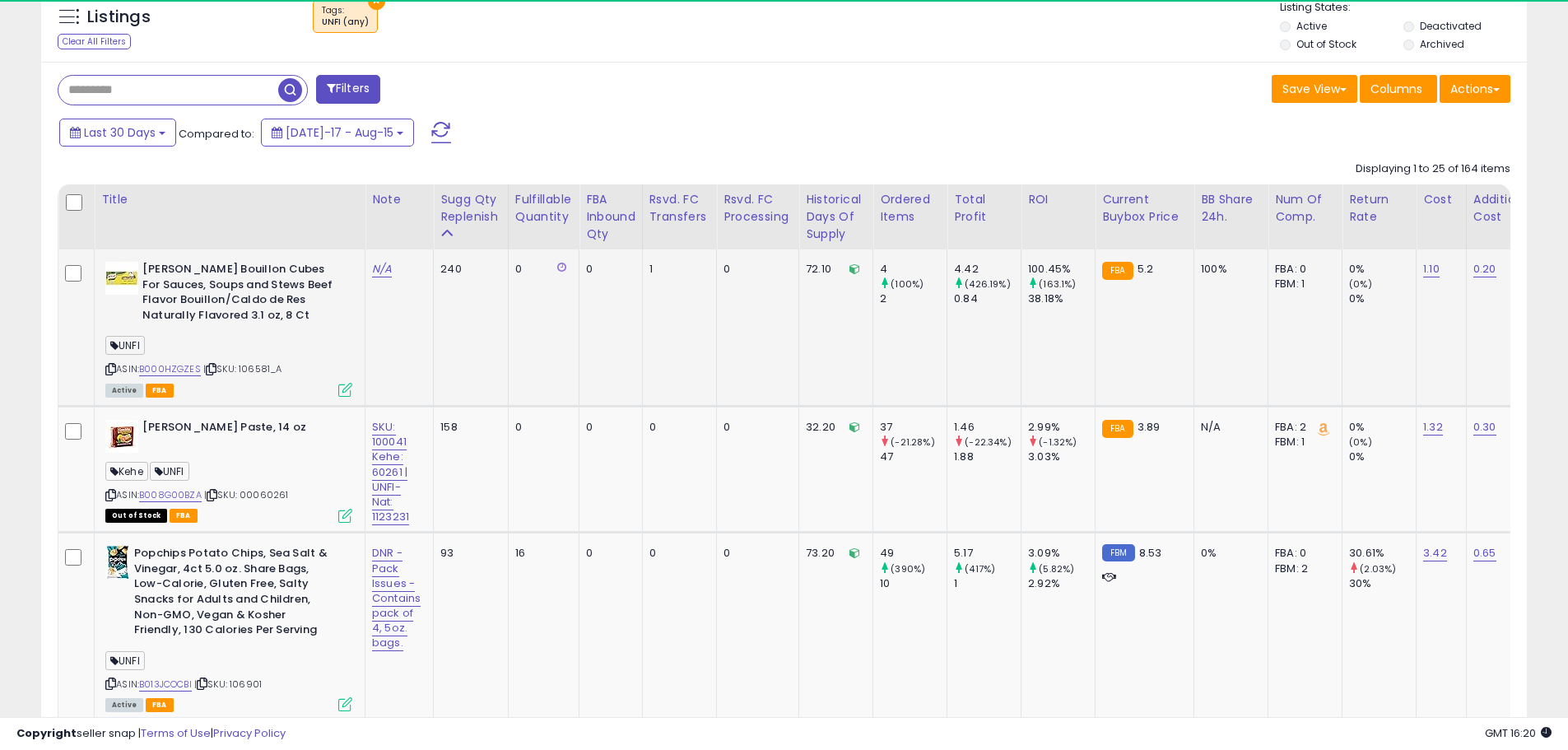
scroll to position [338, 862]
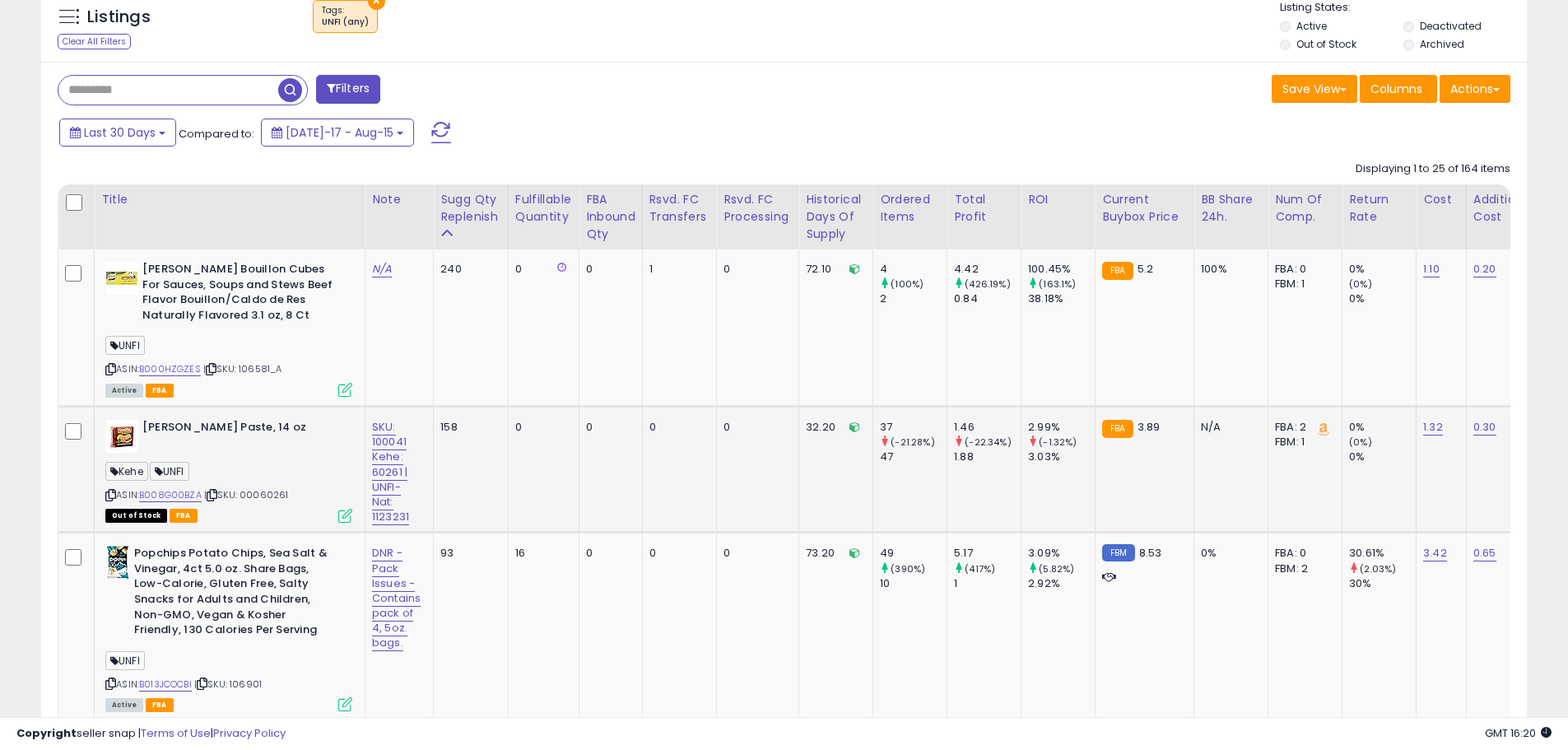
click at [272, 497] on span "| SKU: 00060261" at bounding box center [247, 495] width 85 height 14
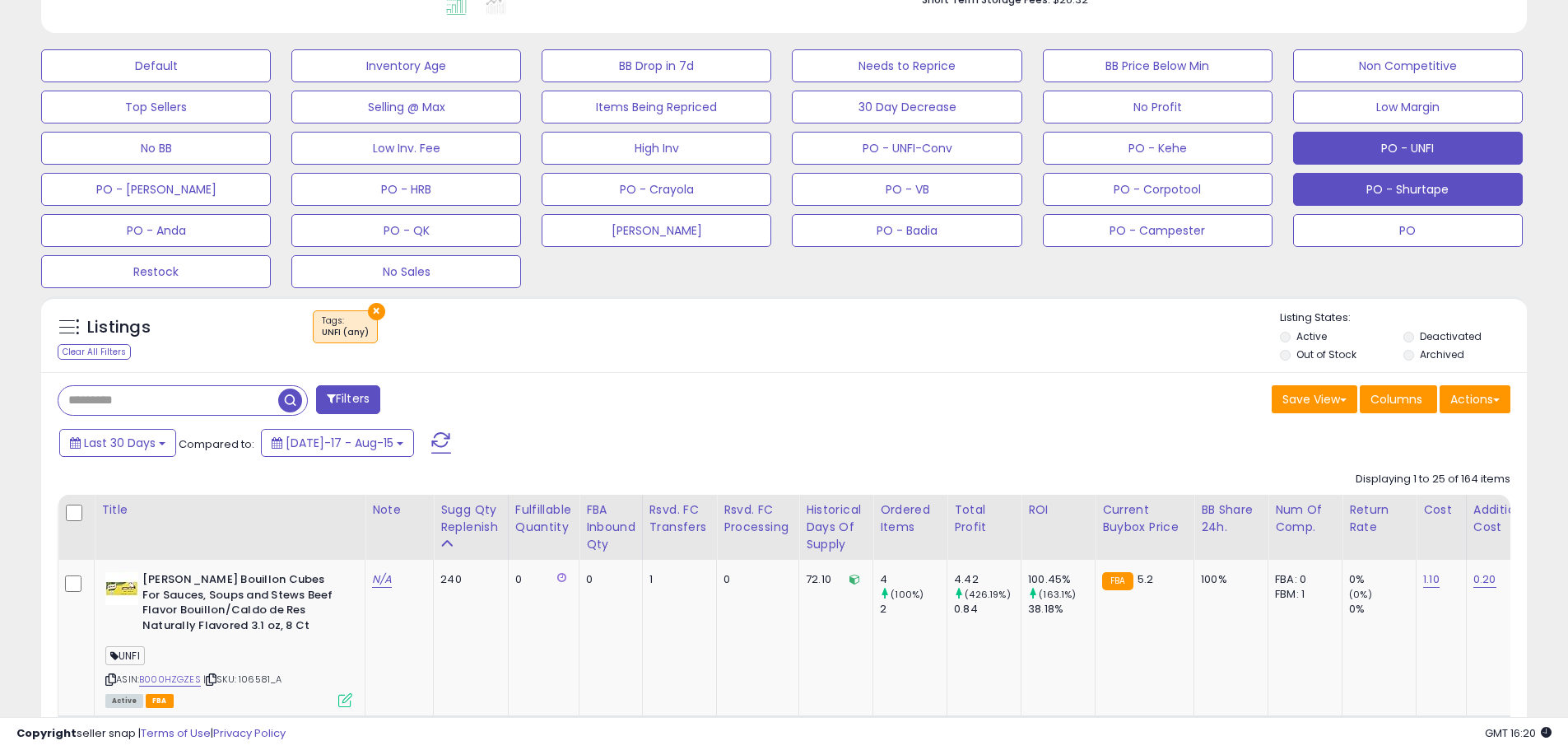
scroll to position [450, 0]
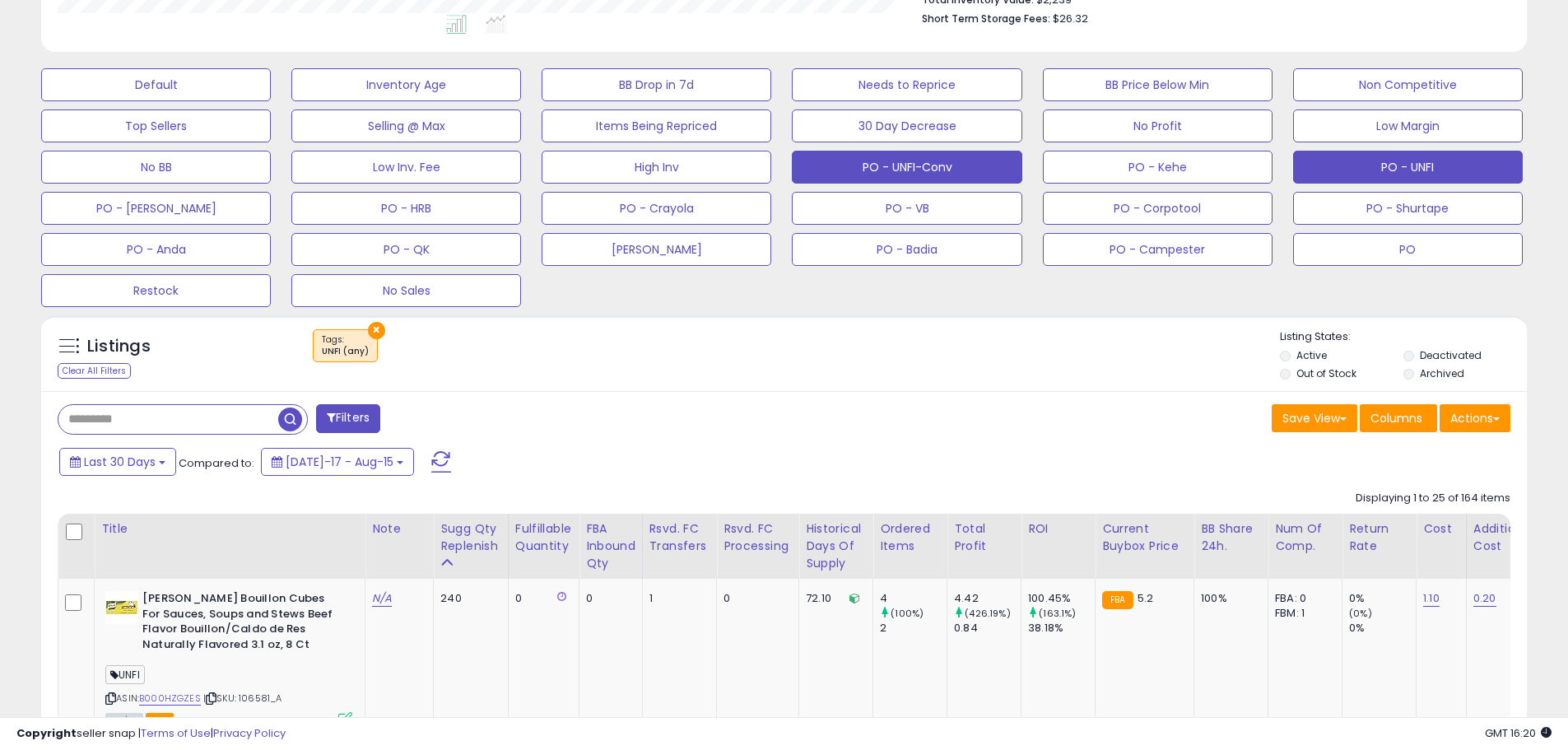
click at [950, 176] on button "PO - UNFI-Conv" at bounding box center [907, 167] width 230 height 33
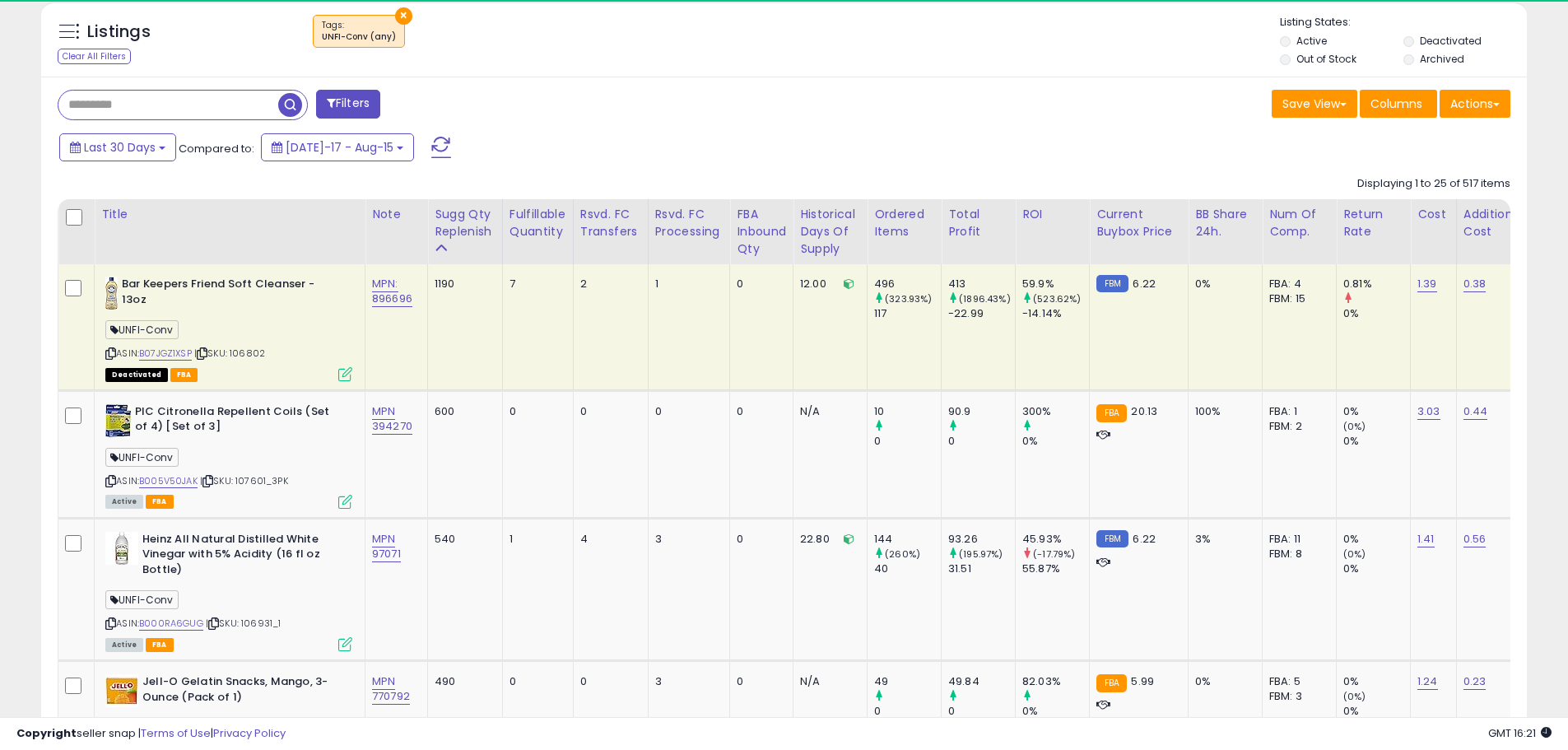
scroll to position [338, 862]
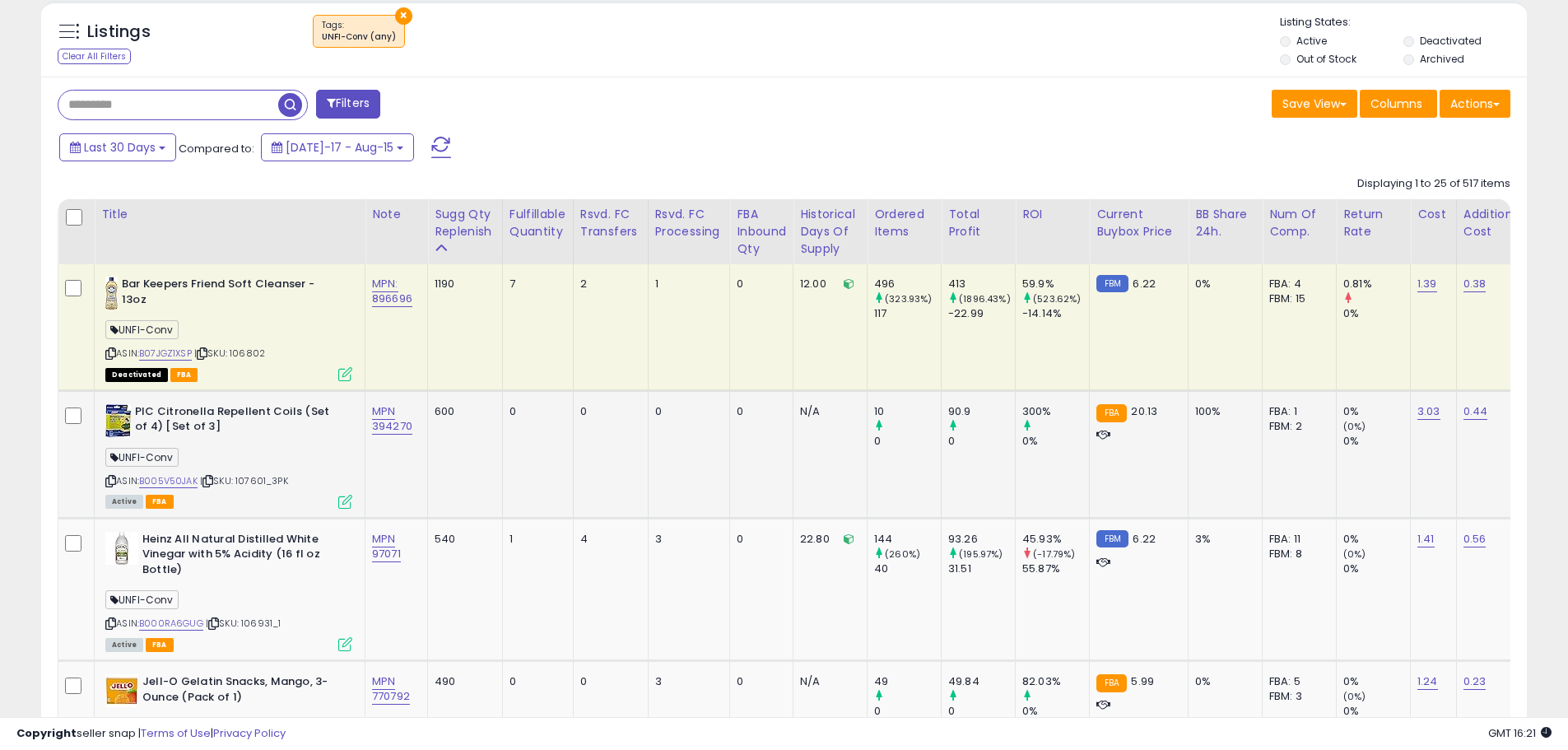
click at [295, 473] on div "ASIN: B005V50JAK | SKU: 107601_3PK Active FBA" at bounding box center [228, 456] width 247 height 103
click at [278, 486] on span "| SKU: 107601_3PK" at bounding box center [244, 481] width 88 height 14
drag, startPoint x: 271, startPoint y: 479, endPoint x: 241, endPoint y: 482, distance: 30.1
click at [241, 482] on span "| SKU: 107601_3PK" at bounding box center [244, 481] width 88 height 14
copy span "107601"
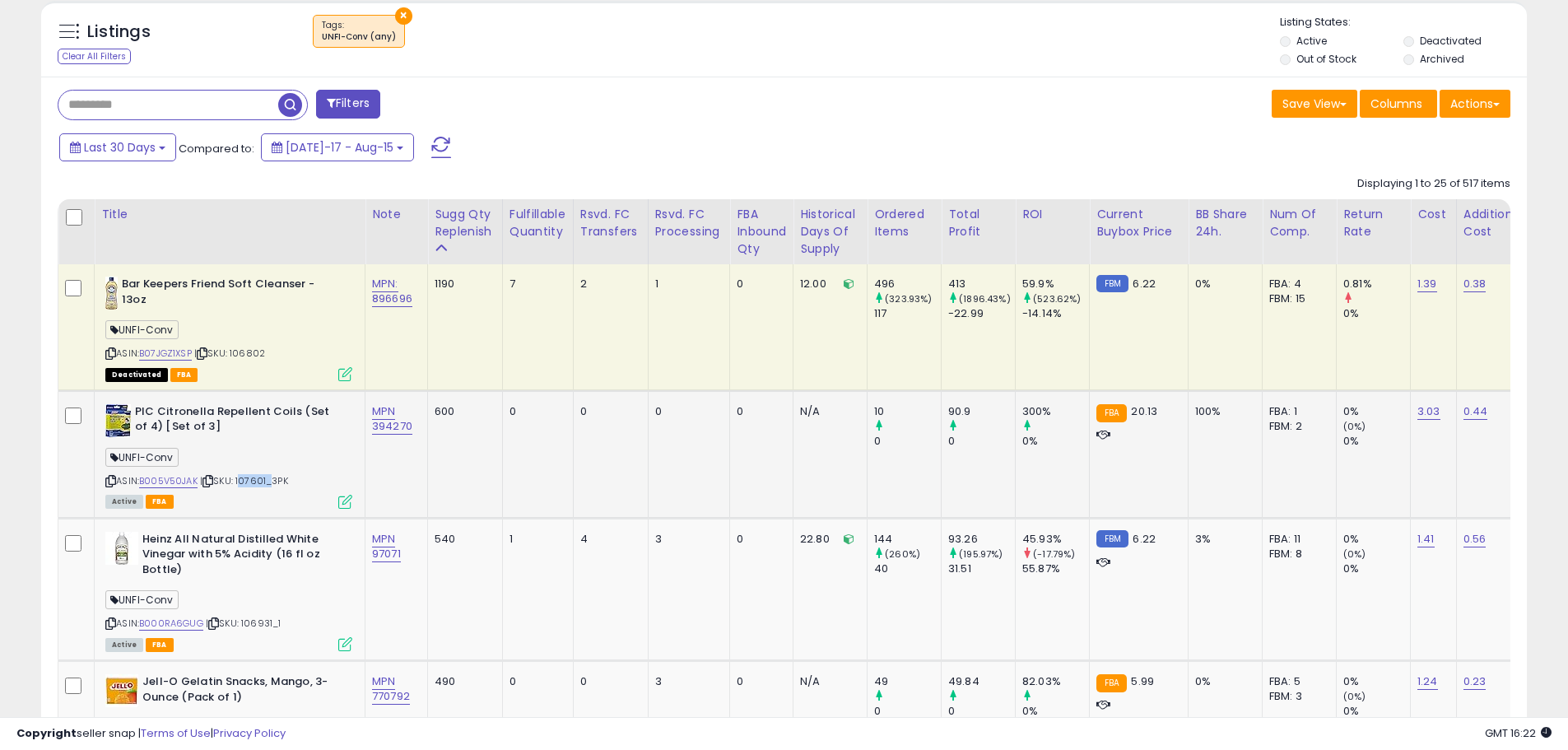
copy span "107601"
drag, startPoint x: 214, startPoint y: 427, endPoint x: 194, endPoint y: 425, distance: 20.1
click at [194, 425] on b "PIC Citronella Repellent Coils (Set of 4) [Set of 3]" at bounding box center [234, 421] width 200 height 34
drag, startPoint x: 241, startPoint y: 431, endPoint x: 231, endPoint y: 432, distance: 10.0
click at [241, 431] on b "PIC Citronella Repellent Coils (Set of 4) [Set of 3]" at bounding box center [234, 421] width 200 height 34
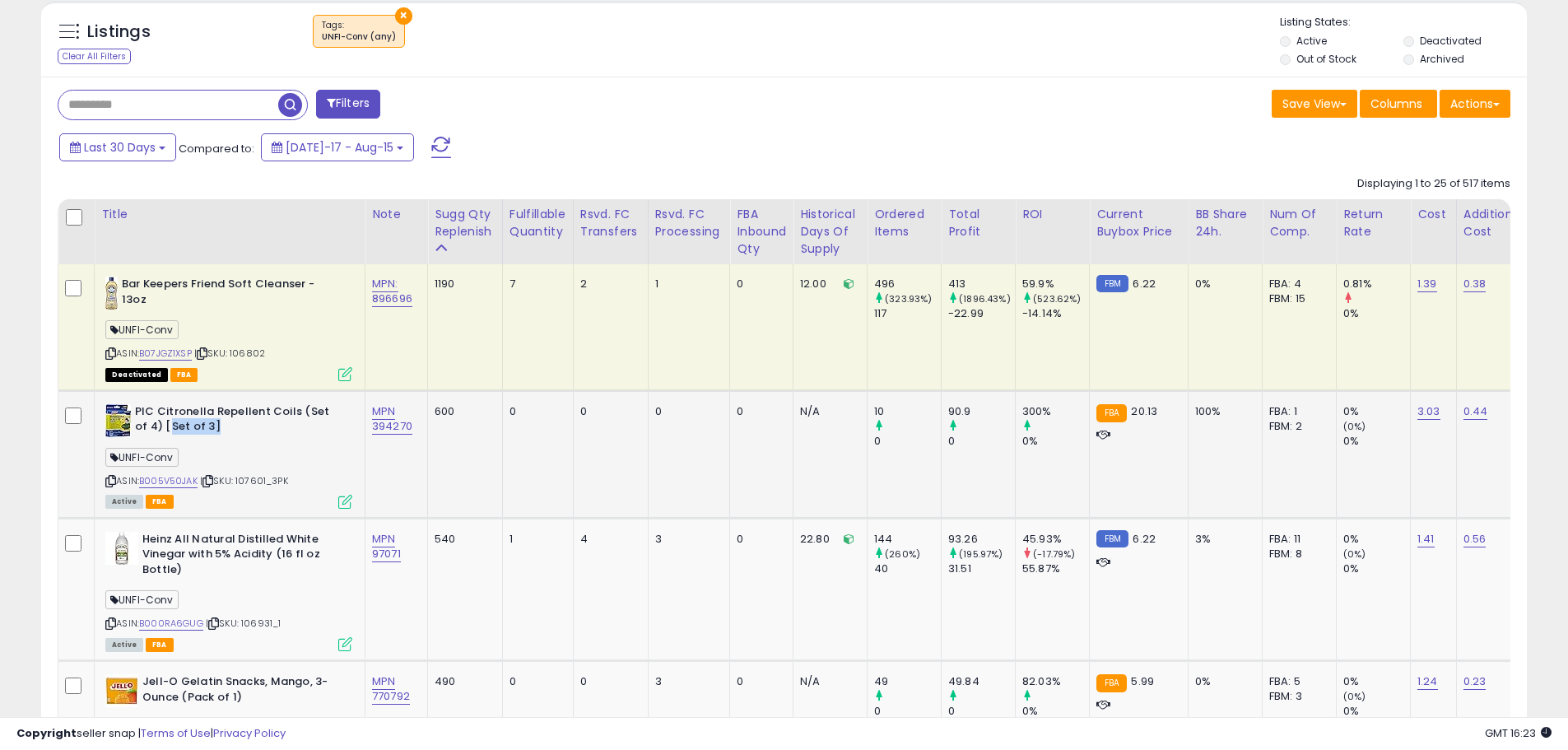
drag, startPoint x: 216, startPoint y: 427, endPoint x: 171, endPoint y: 426, distance: 45.0
click at [171, 426] on b "PIC Citronella Repellent Coils (Set of 4) [Set of 3]" at bounding box center [234, 421] width 200 height 34
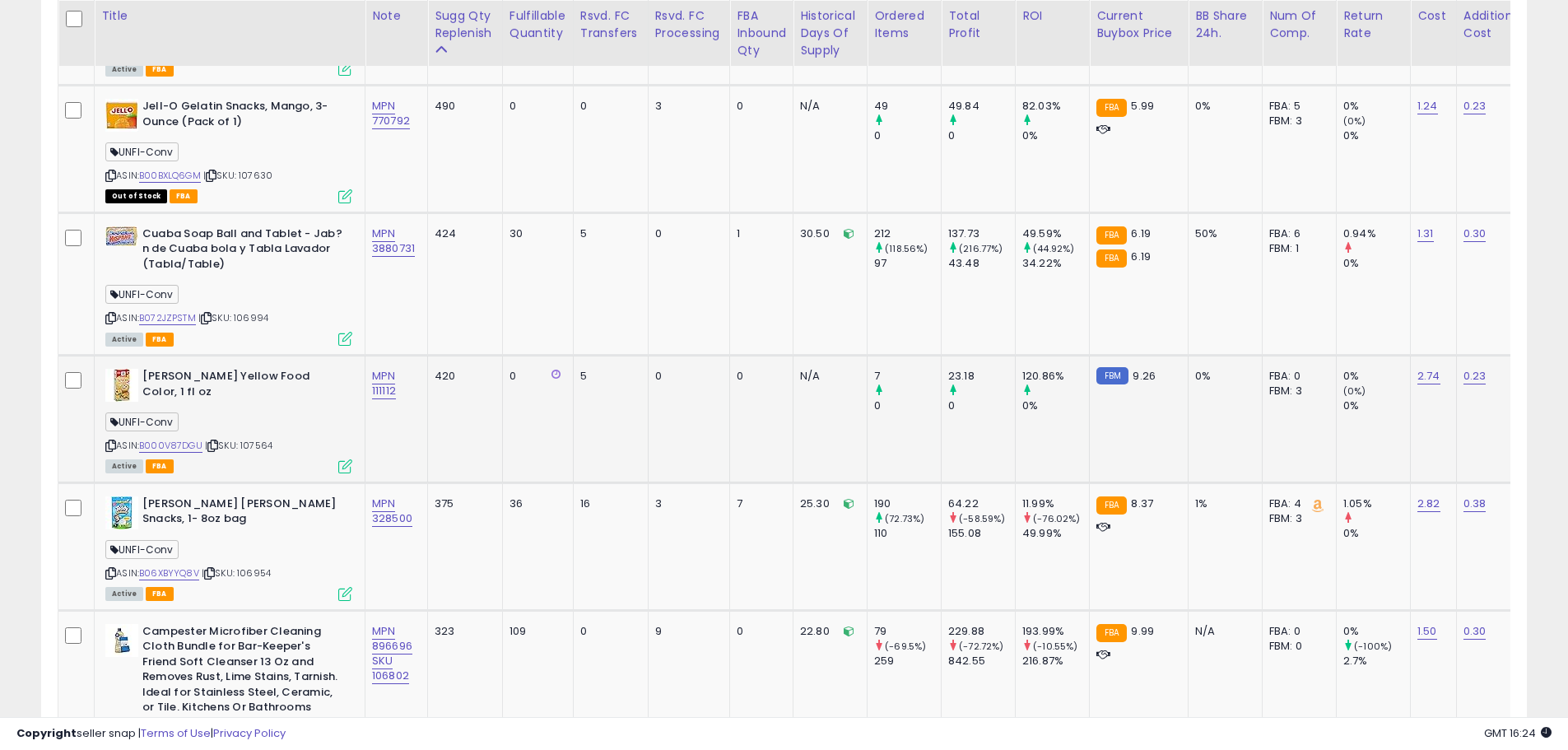
scroll to position [1341, 0]
